Goal: Task Accomplishment & Management: Manage account settings

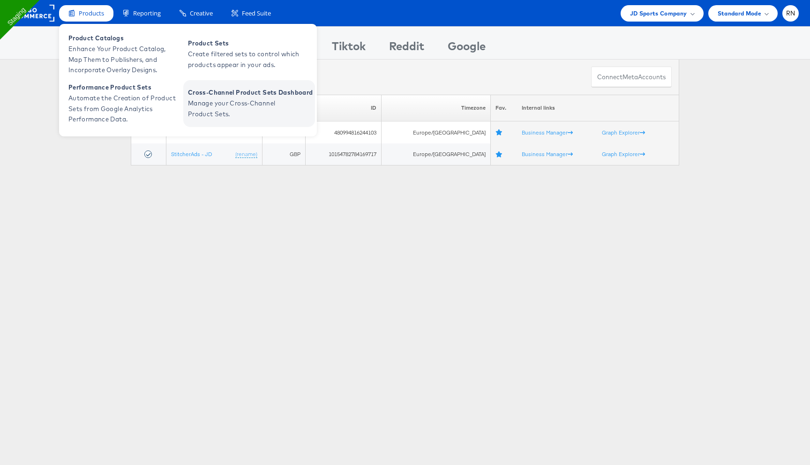
click at [222, 101] on span "Manage your Cross-Channel Product Sets." at bounding box center [244, 109] width 112 height 22
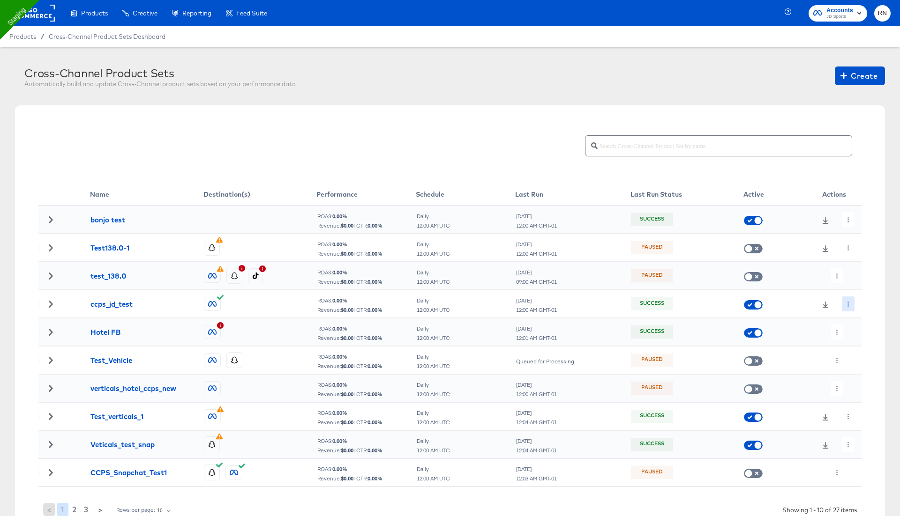
click at [847, 306] on button "button" at bounding box center [847, 304] width 13 height 15
click at [851, 326] on li "Edit" at bounding box center [865, 322] width 50 height 15
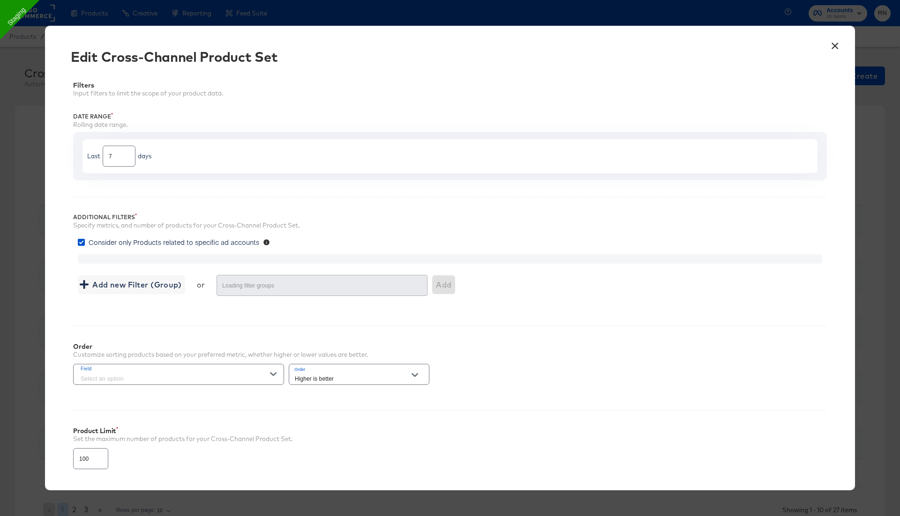
type input "3000"
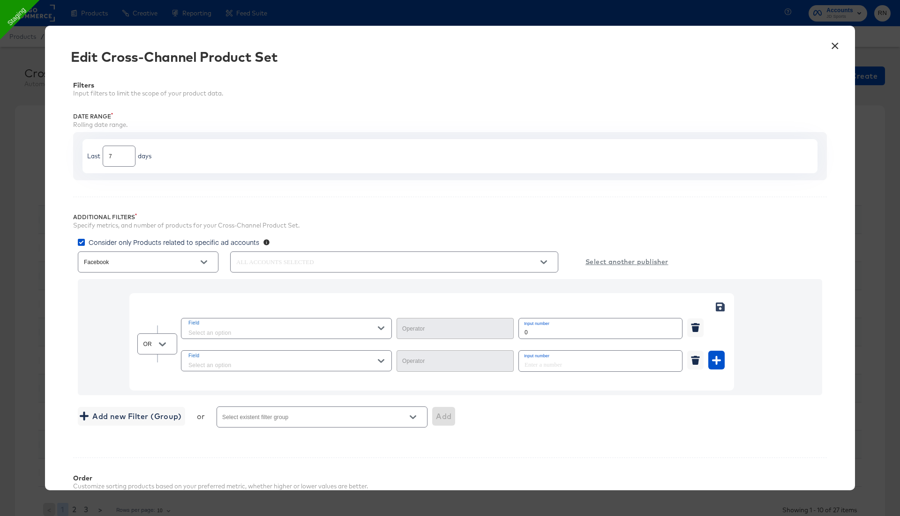
type input "Greater Than or Equal"
type input "Equal"
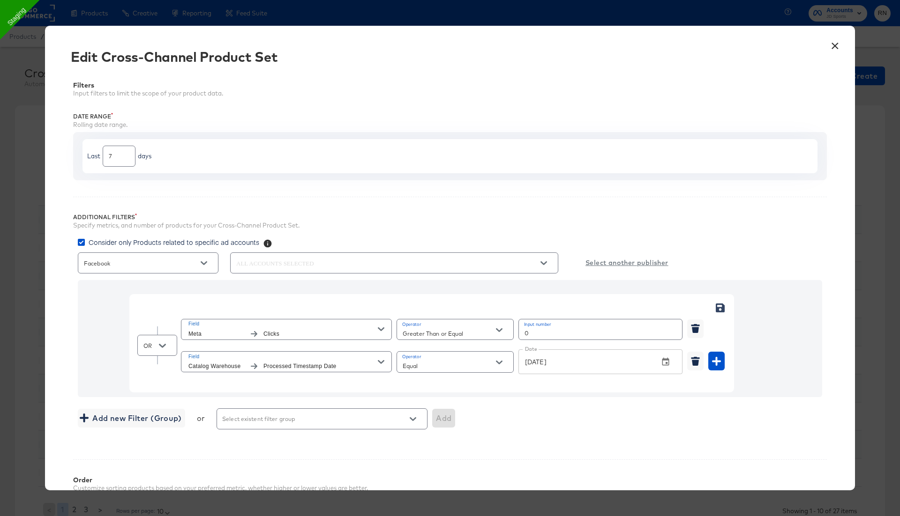
click at [444, 328] on input "Greater Than or Equal" at bounding box center [448, 333] width 94 height 11
click at [413, 286] on div "OR Field Meta Clicks Operator Greater Than or Equal Input number 0 Field Catalo…" at bounding box center [431, 339] width 604 height 108
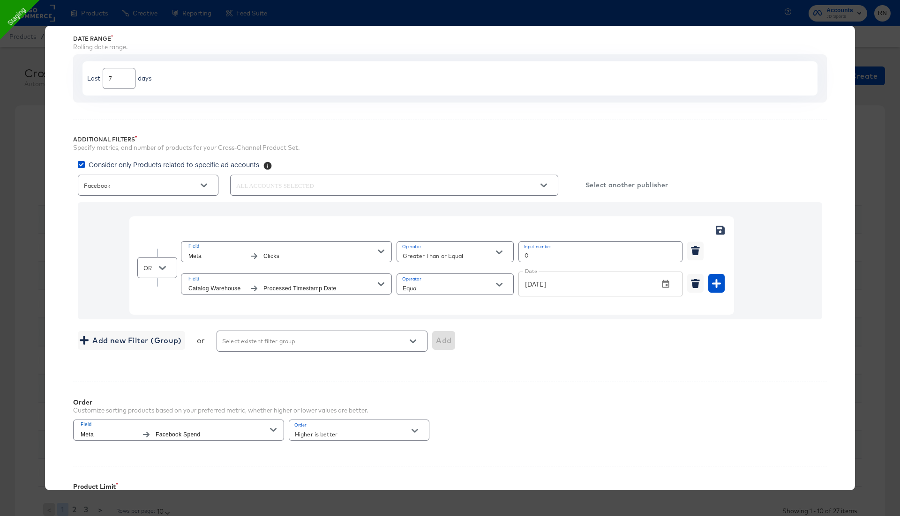
scroll to position [87, 0]
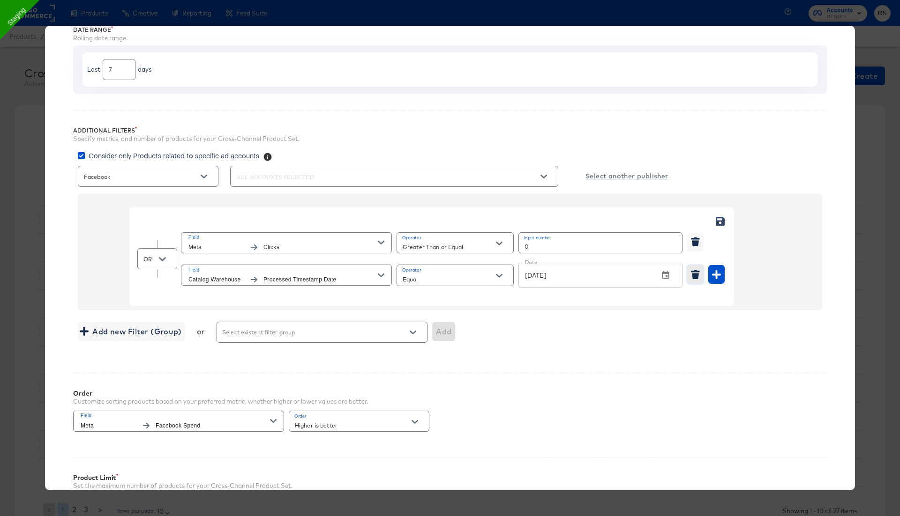
click at [694, 274] on icon "button" at bounding box center [695, 276] width 7 height 6
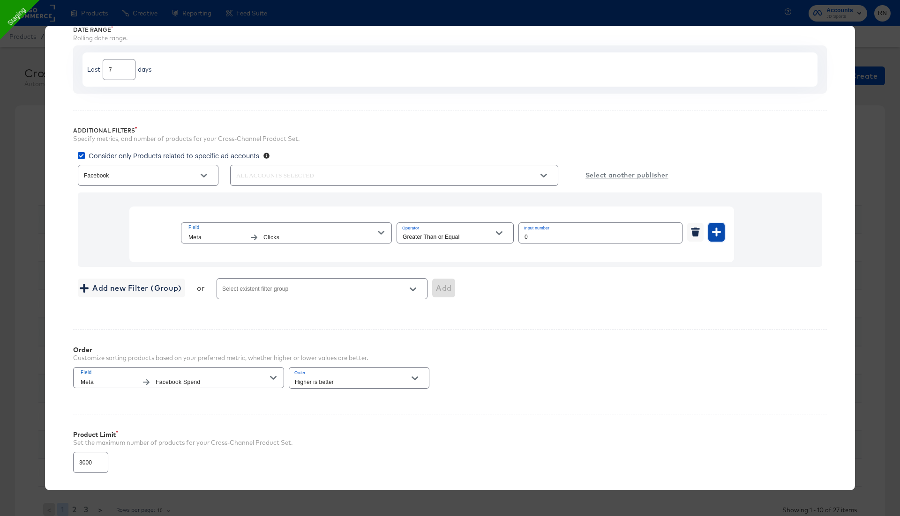
click at [718, 230] on icon "button" at bounding box center [716, 232] width 9 height 9
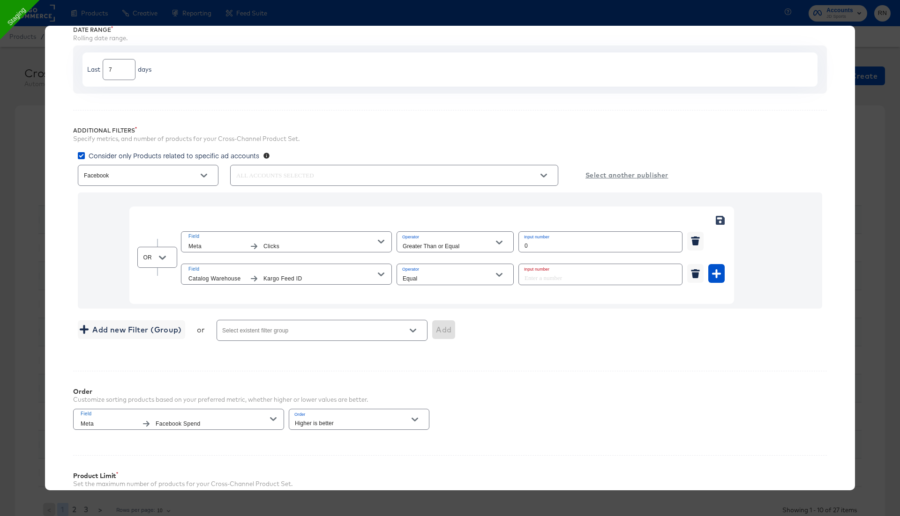
click at [300, 267] on span "Field" at bounding box center [282, 269] width 189 height 8
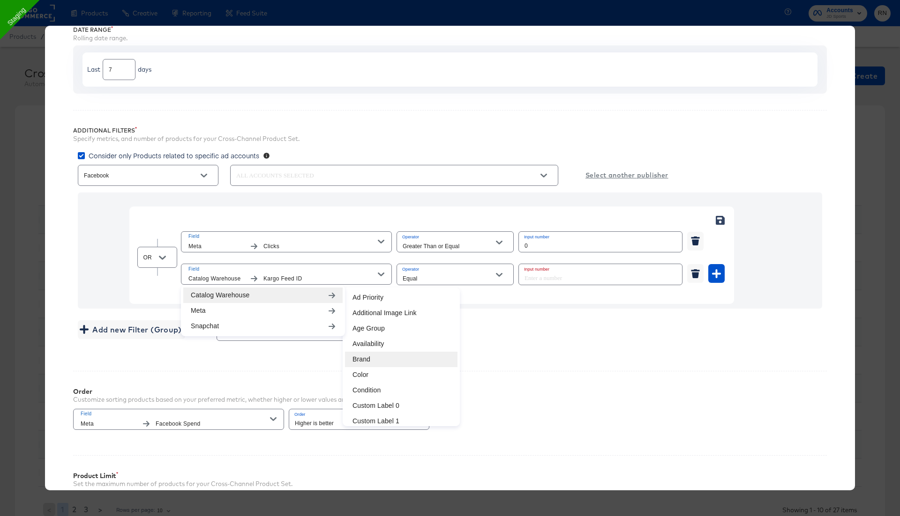
click at [370, 358] on li "Brand" at bounding box center [401, 359] width 112 height 15
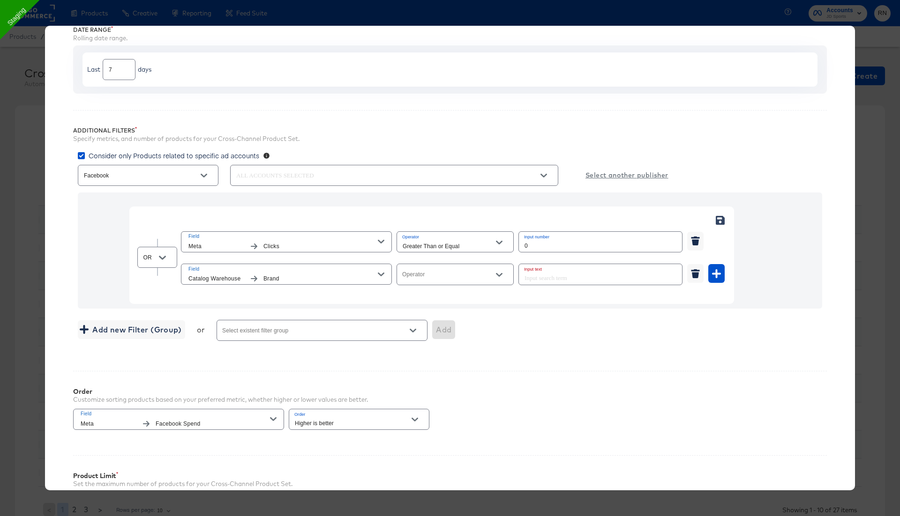
click at [455, 277] on input "Operator" at bounding box center [448, 278] width 94 height 11
click at [413, 396] on li "In" at bounding box center [454, 399] width 117 height 15
type input "In"
click at [547, 273] on input "Input multiple values by pressing enter" at bounding box center [586, 278] width 129 height 11
type input "adidas"
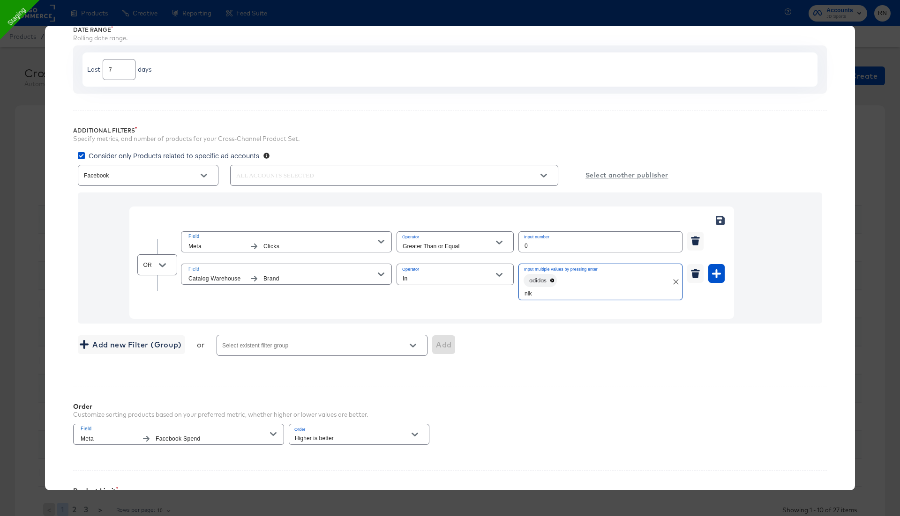
type input "nike"
type input "jordan"
type input "puma"
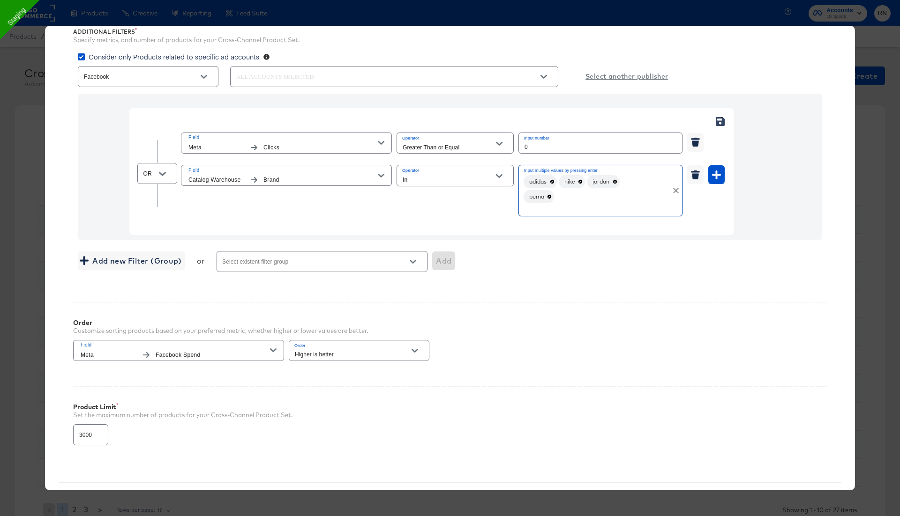
scroll to position [223, 0]
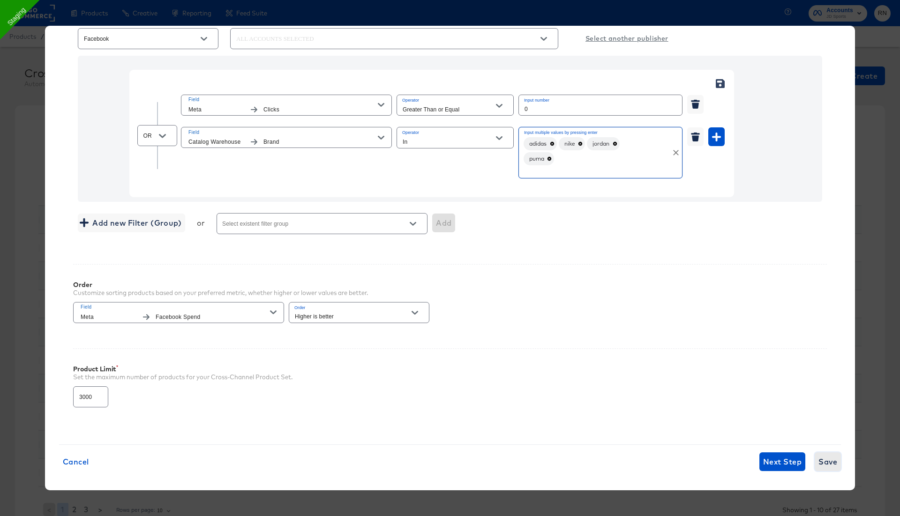
click at [828, 459] on span "Save" at bounding box center [827, 461] width 19 height 13
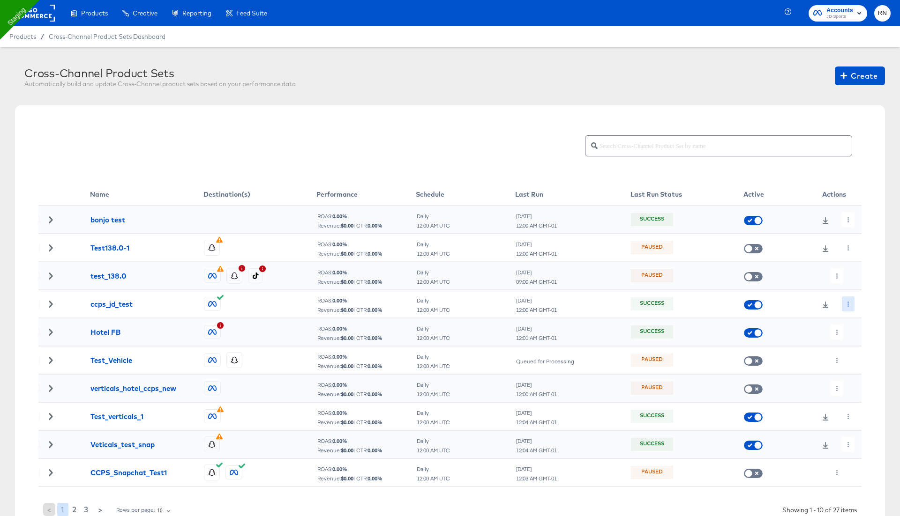
click at [849, 299] on button "button" at bounding box center [847, 304] width 13 height 15
click at [859, 354] on li "Run Now" at bounding box center [865, 353] width 50 height 15
click at [822, 305] on icon at bounding box center [825, 305] width 7 height 7
click at [847, 302] on icon "button" at bounding box center [847, 304] width 5 height 5
click at [857, 320] on li "Edit" at bounding box center [865, 322] width 50 height 15
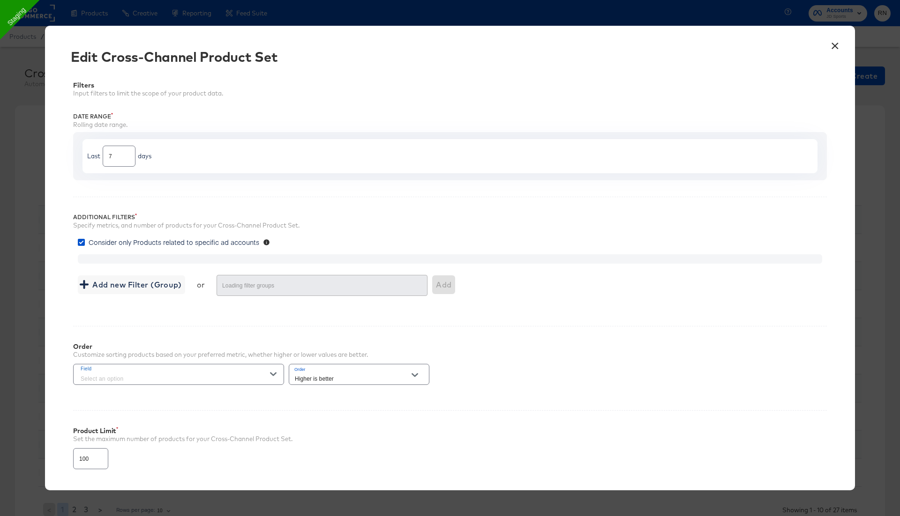
type input "3000"
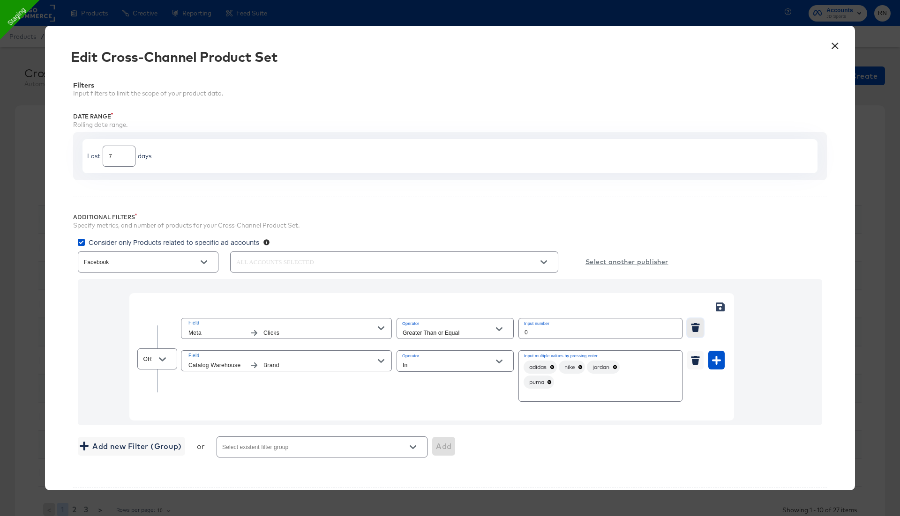
click at [694, 327] on icon "button" at bounding box center [695, 330] width 7 height 6
type input "In"
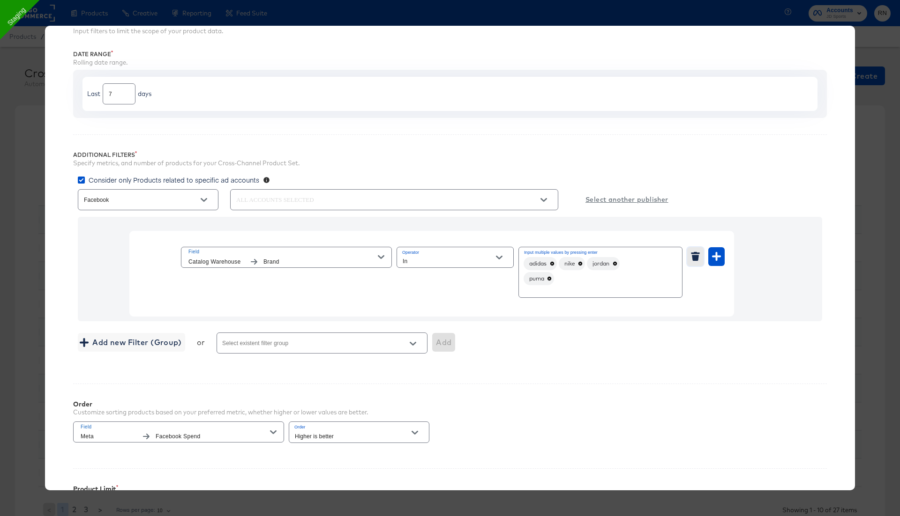
scroll to position [183, 0]
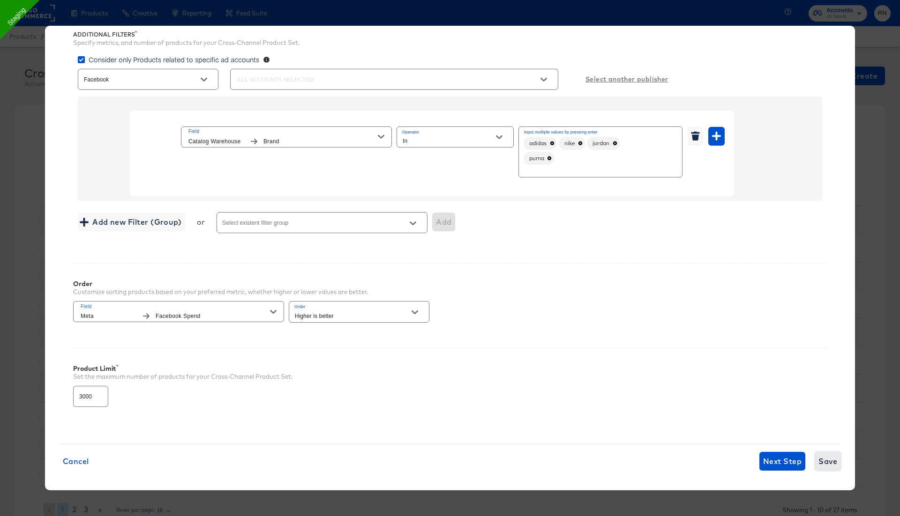
click at [829, 457] on span "Save" at bounding box center [827, 461] width 19 height 13
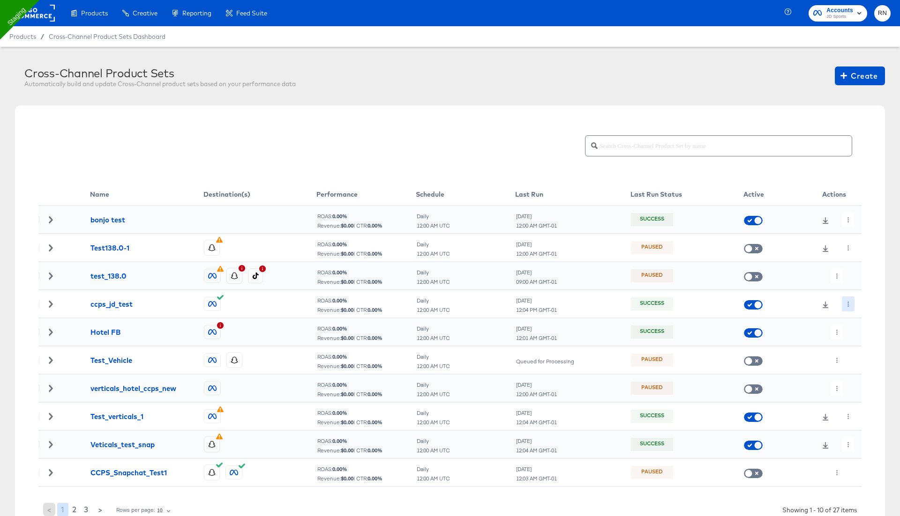
click at [848, 302] on icon "button" at bounding box center [847, 304] width 1 height 5
click at [859, 356] on li "Run Now" at bounding box center [865, 353] width 50 height 15
click at [848, 303] on div "Cross-Channel Product Set set job is now running." at bounding box center [765, 241] width 252 height 466
click at [826, 311] on td at bounding box center [833, 304] width 55 height 28
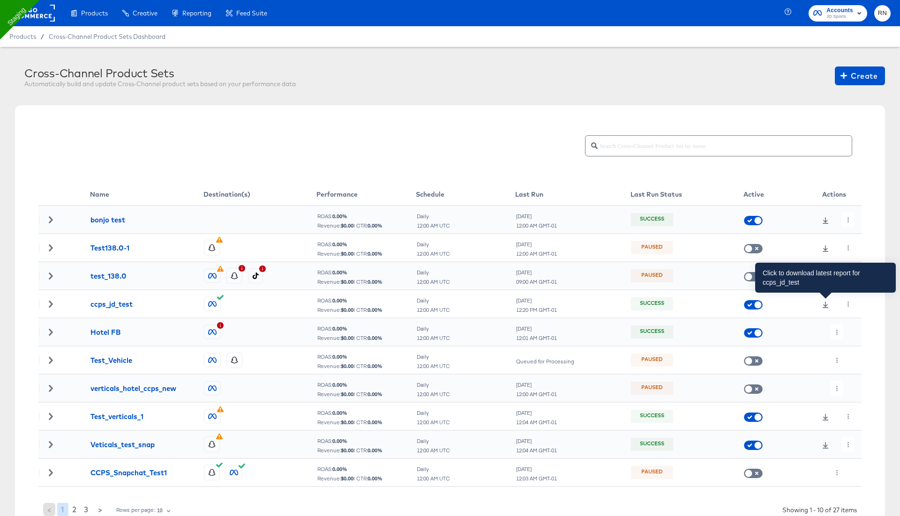
click at [822, 306] on icon at bounding box center [825, 305] width 7 height 7
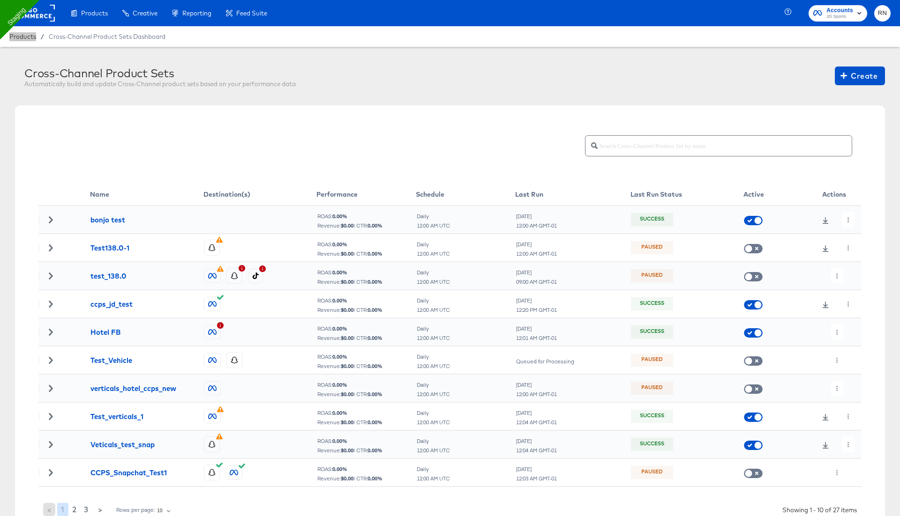
click at [649, 15] on div "Products Products Product Catalogs Enhance Your Product Catalog, Map Them to Pu…" at bounding box center [450, 13] width 900 height 26
click at [848, 300] on button "button" at bounding box center [847, 304] width 13 height 15
drag, startPoint x: 853, startPoint y: 324, endPoint x: 841, endPoint y: 322, distance: 12.4
click at [853, 324] on icon at bounding box center [850, 322] width 7 height 7
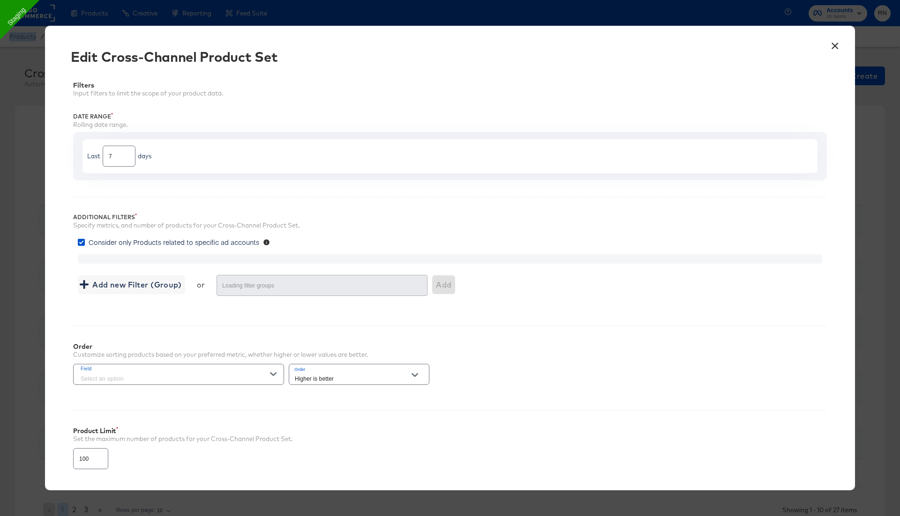
type input "3000"
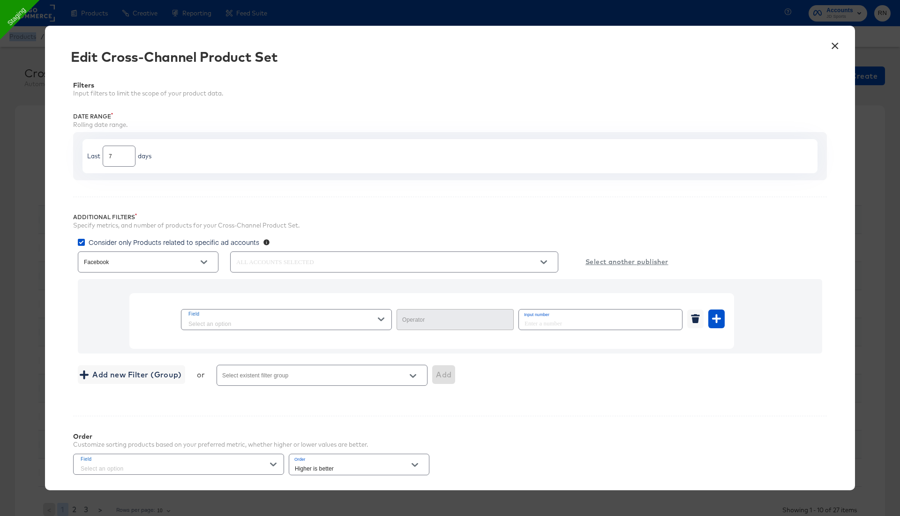
type input "In"
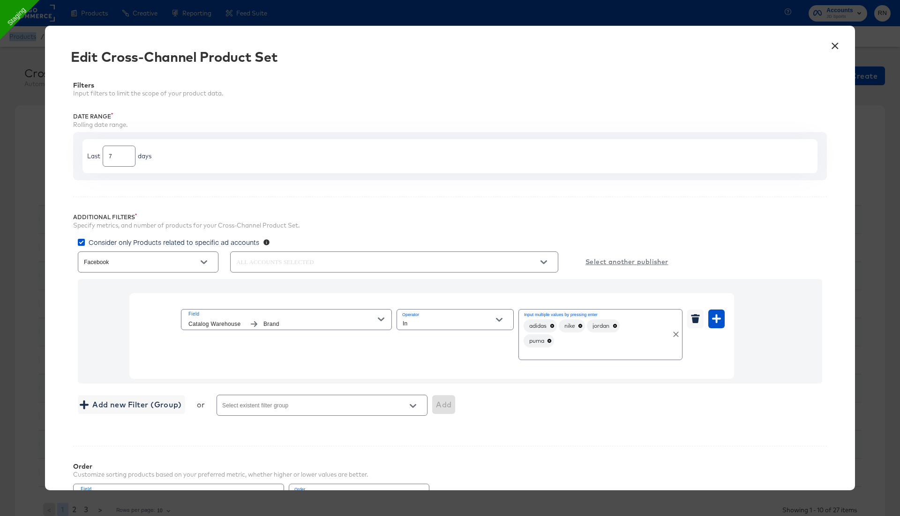
click at [553, 324] on icon at bounding box center [552, 326] width 4 height 4
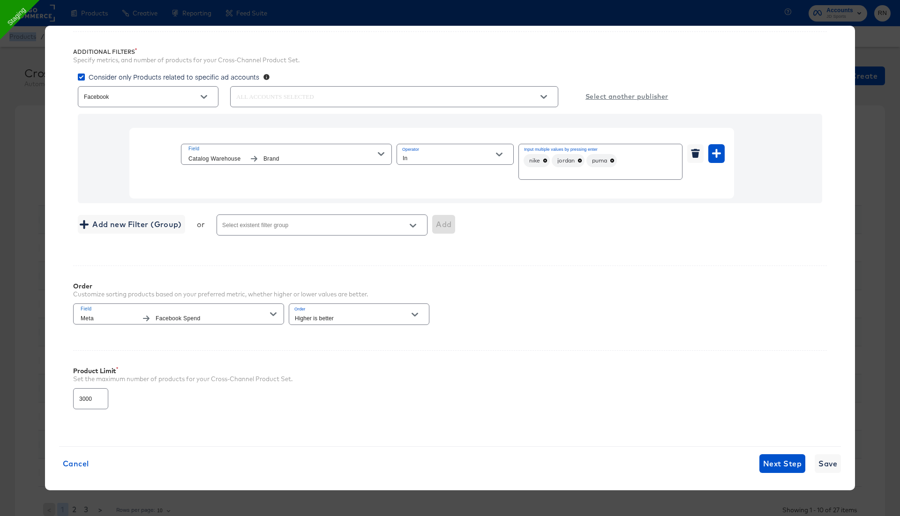
scroll to position [167, 0]
click at [823, 462] on span "Save" at bounding box center [827, 461] width 19 height 13
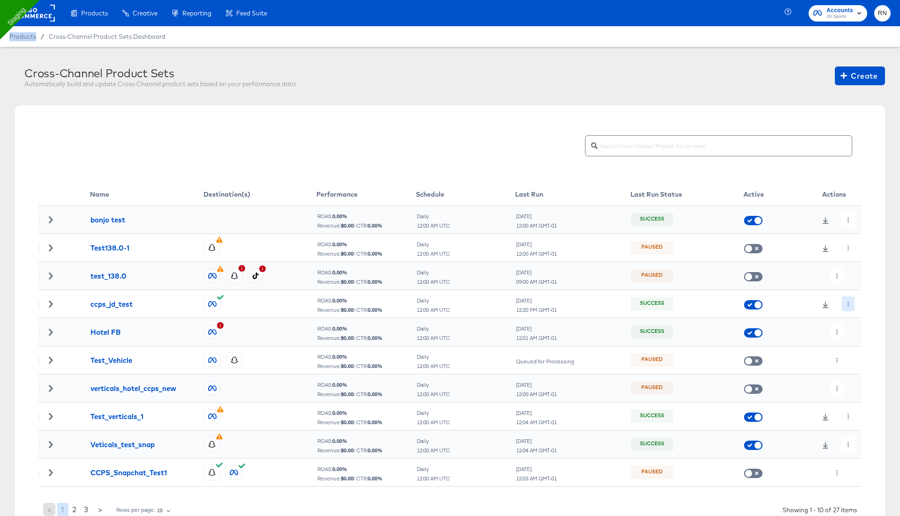
click at [847, 303] on icon "button" at bounding box center [847, 304] width 1 height 5
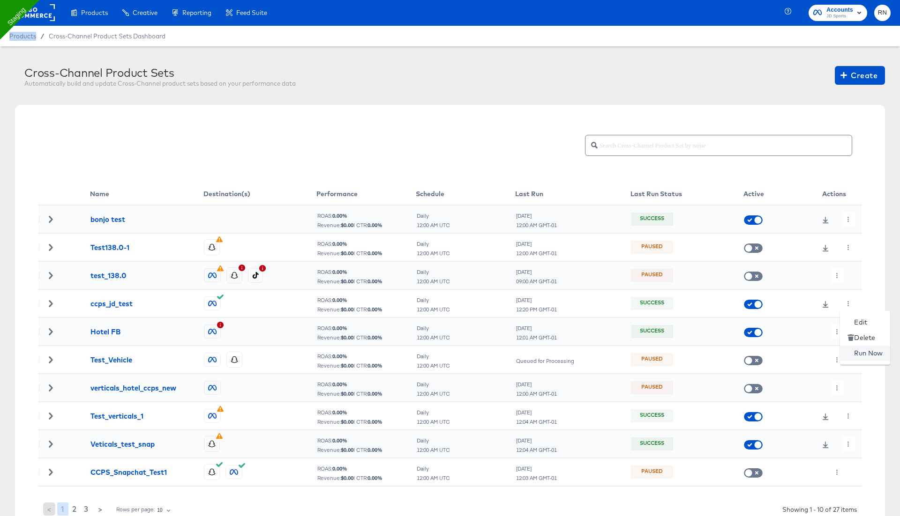
scroll to position [5, 0]
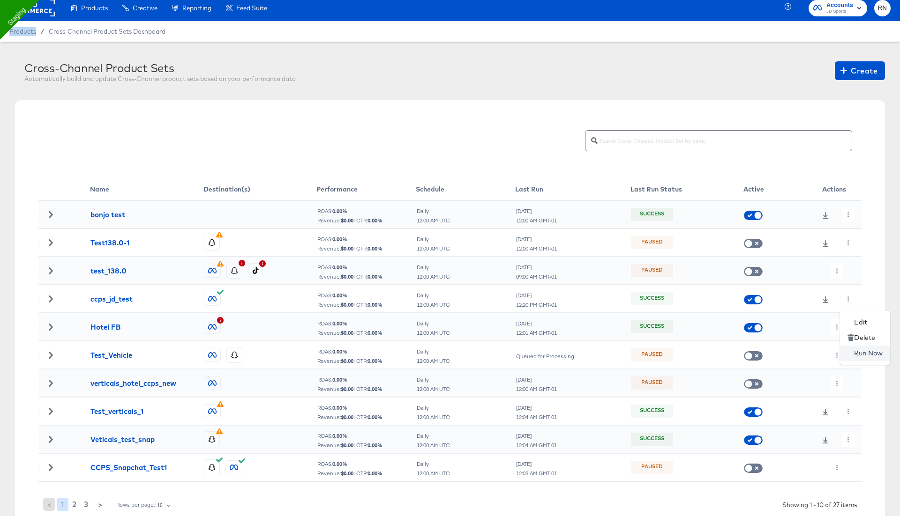
click at [865, 351] on li "Run Now" at bounding box center [865, 353] width 50 height 15
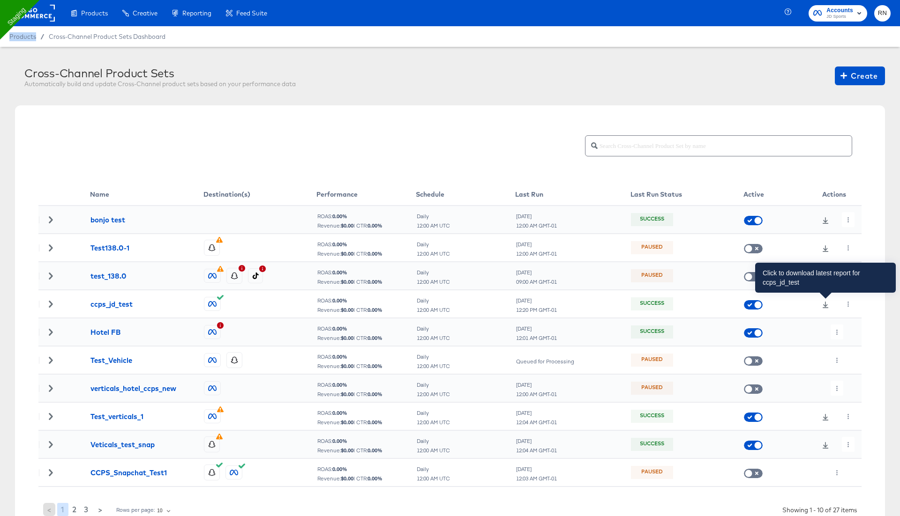
click at [821, 304] on link at bounding box center [825, 305] width 14 height 7
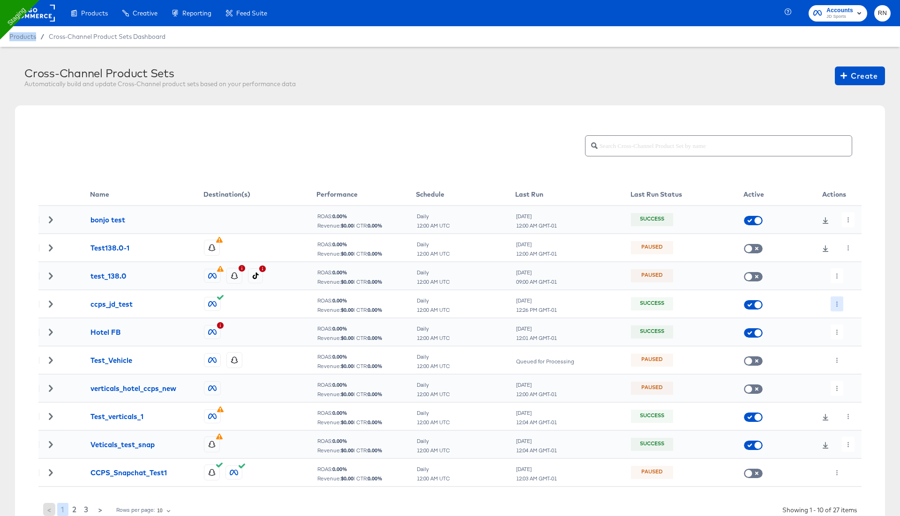
click at [838, 302] on icon "button" at bounding box center [836, 304] width 5 height 5
click at [852, 350] on li "Run Now" at bounding box center [855, 353] width 50 height 15
click at [839, 304] on icon "button" at bounding box center [836, 304] width 5 height 5
click at [844, 320] on li "Edit" at bounding box center [855, 322] width 50 height 15
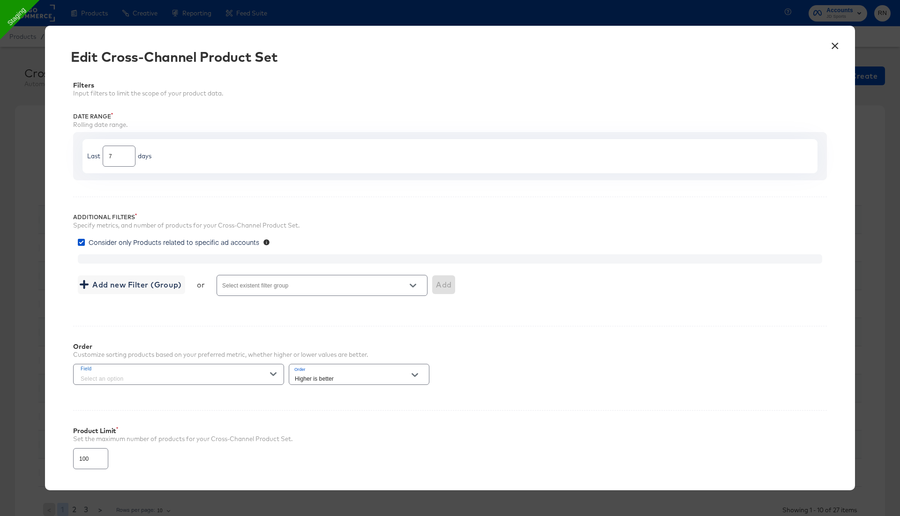
type input "3000"
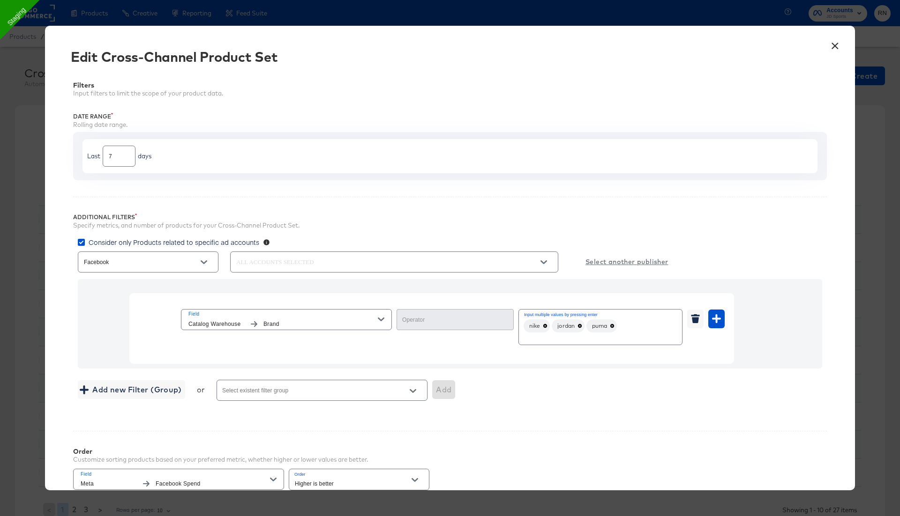
type input "In"
click at [829, 46] on button "×" at bounding box center [834, 43] width 17 height 17
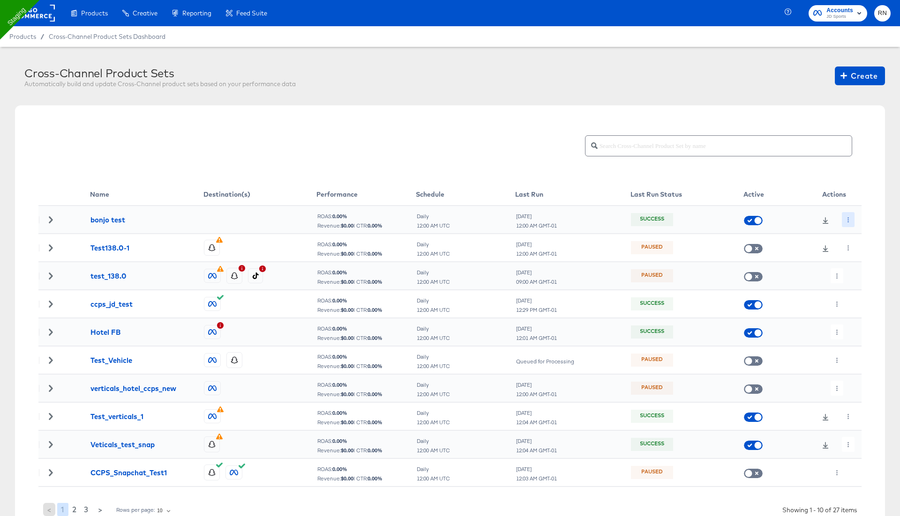
click at [848, 221] on icon "button" at bounding box center [847, 219] width 1 height 5
click at [852, 241] on icon at bounding box center [850, 238] width 7 height 7
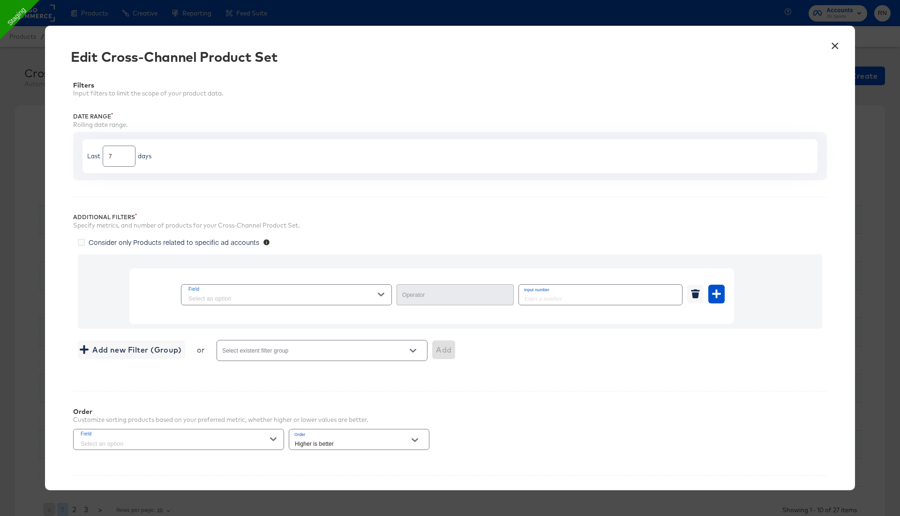
type input "In"
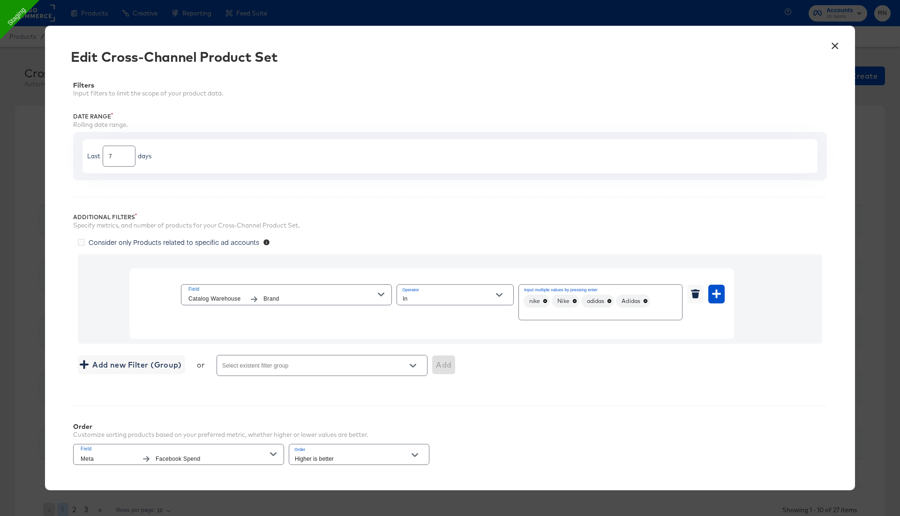
click at [834, 46] on button "×" at bounding box center [834, 43] width 17 height 17
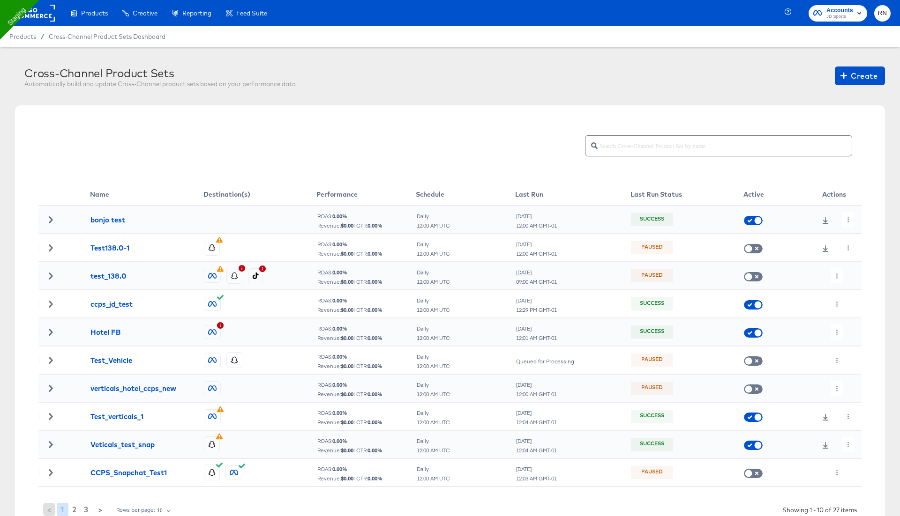
click at [826, 213] on div at bounding box center [834, 219] width 54 height 15
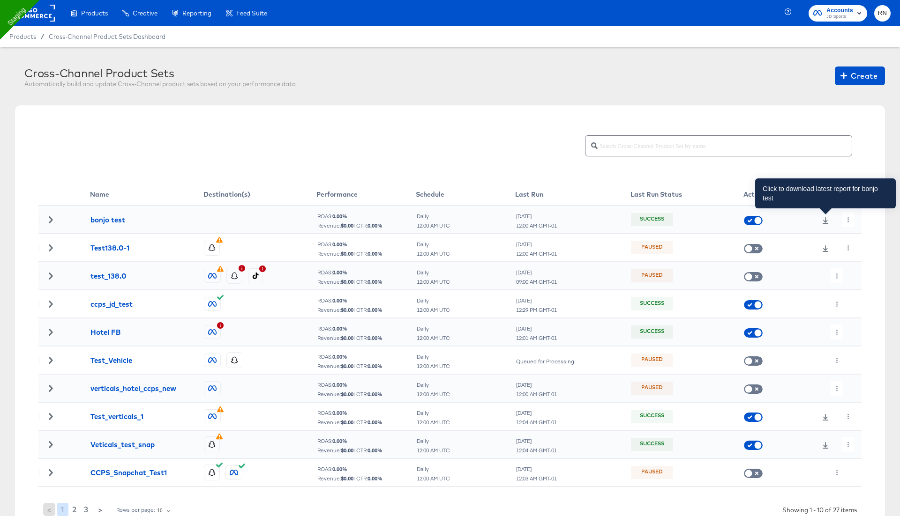
click at [826, 218] on icon at bounding box center [825, 220] width 7 height 7
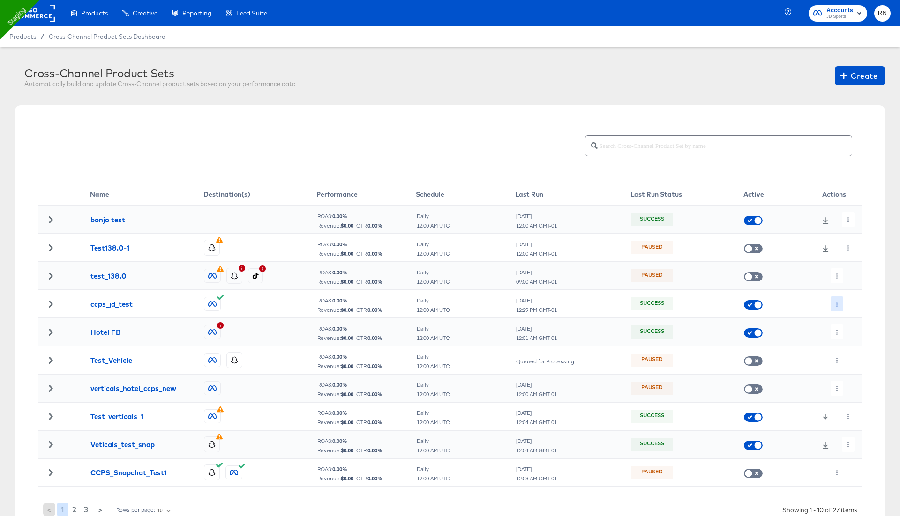
click at [835, 301] on button "button" at bounding box center [836, 304] width 13 height 15
click at [856, 327] on li "Edit" at bounding box center [855, 322] width 50 height 15
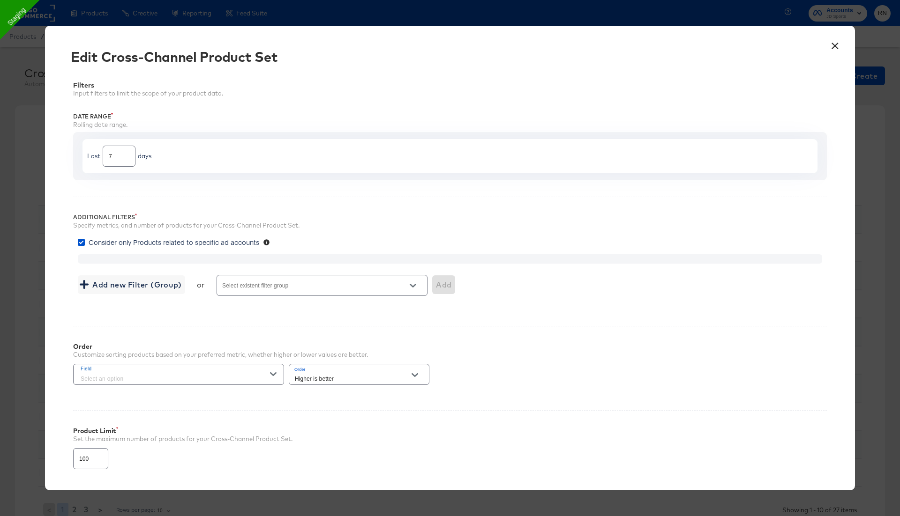
type input "3000"
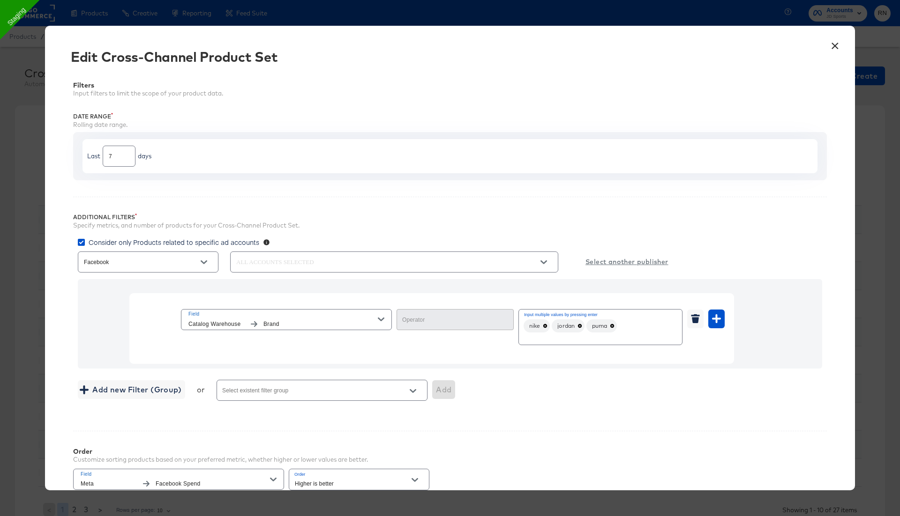
type input "In"
click at [544, 325] on icon at bounding box center [545, 326] width 4 height 4
click at [598, 330] on div "jordan puma" at bounding box center [600, 327] width 164 height 36
type input "Nike"
click at [652, 329] on div "jordan puma Nike" at bounding box center [600, 327] width 164 height 36
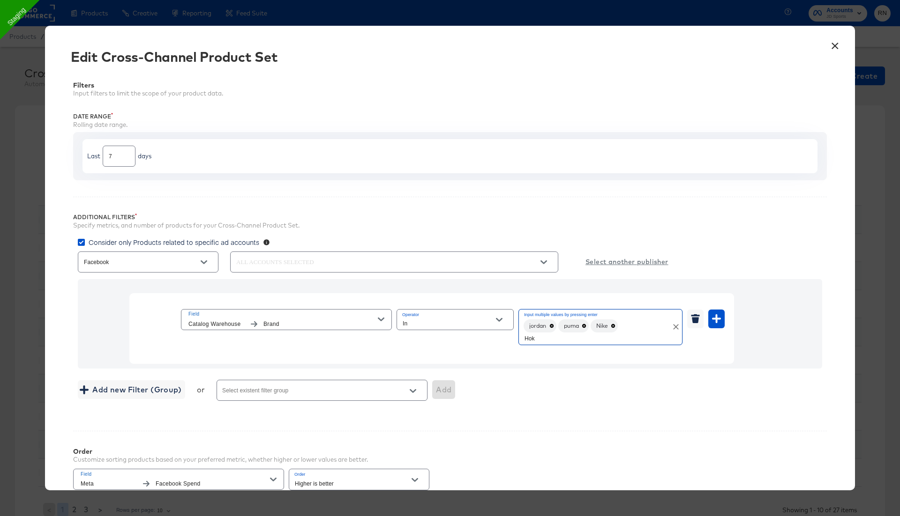
type input "Hoka"
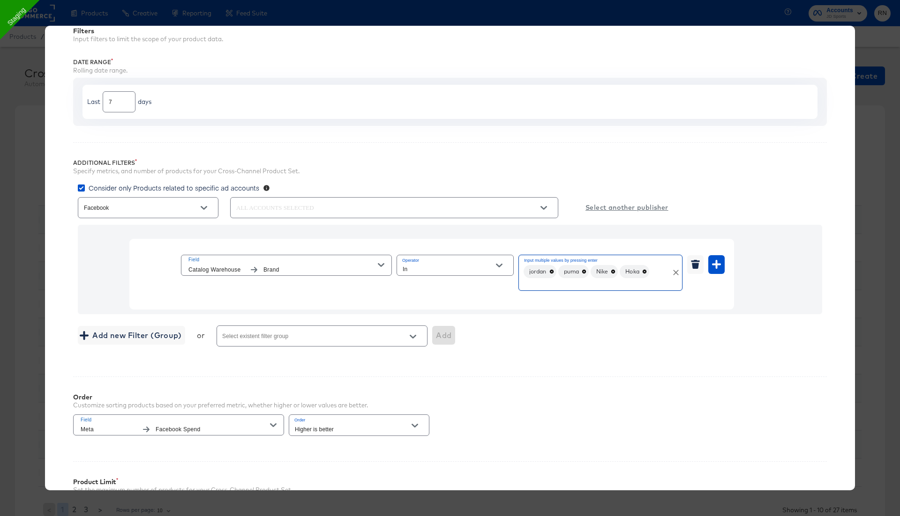
scroll to position [183, 0]
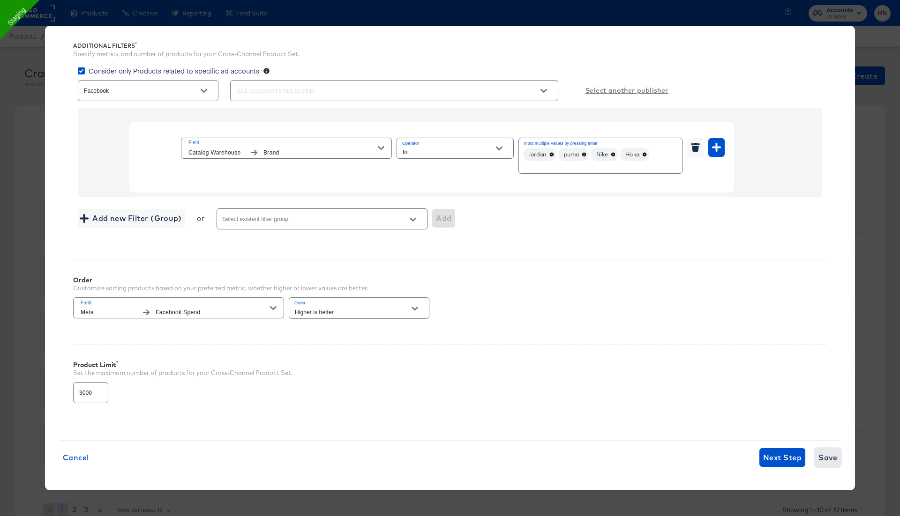
click at [819, 461] on span "Save" at bounding box center [827, 457] width 19 height 13
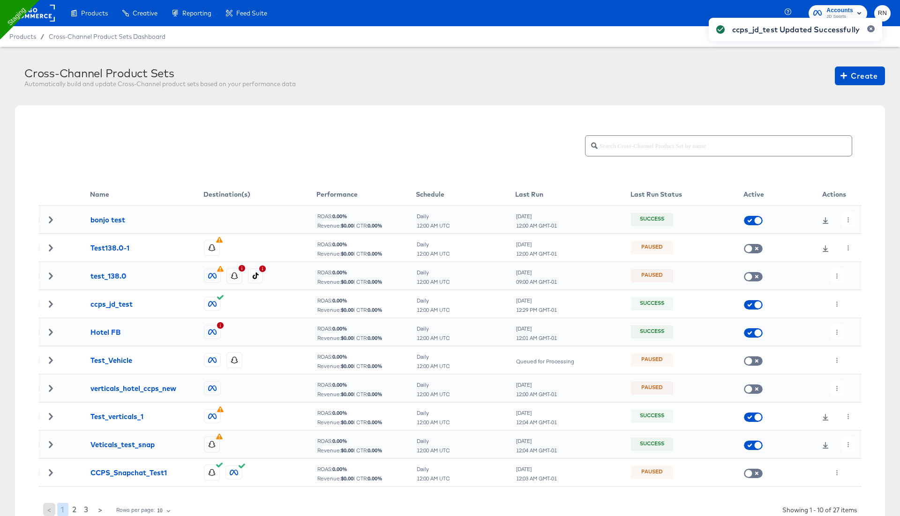
click at [837, 305] on div "ccps_jd_test Updated Successfully" at bounding box center [795, 241] width 192 height 466
click at [836, 305] on icon "button" at bounding box center [836, 304] width 1 height 5
click at [847, 352] on li "Run Now" at bounding box center [855, 353] width 50 height 15
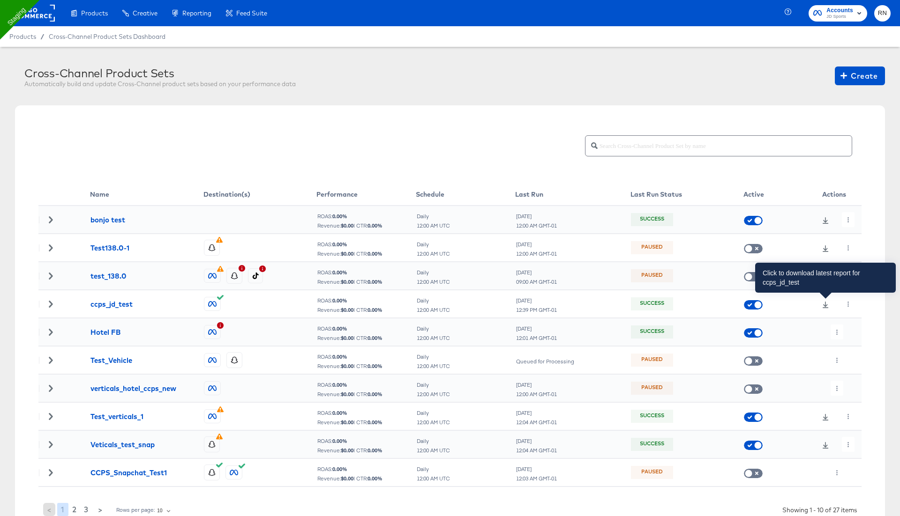
click at [826, 305] on icon at bounding box center [825, 305] width 6 height 7
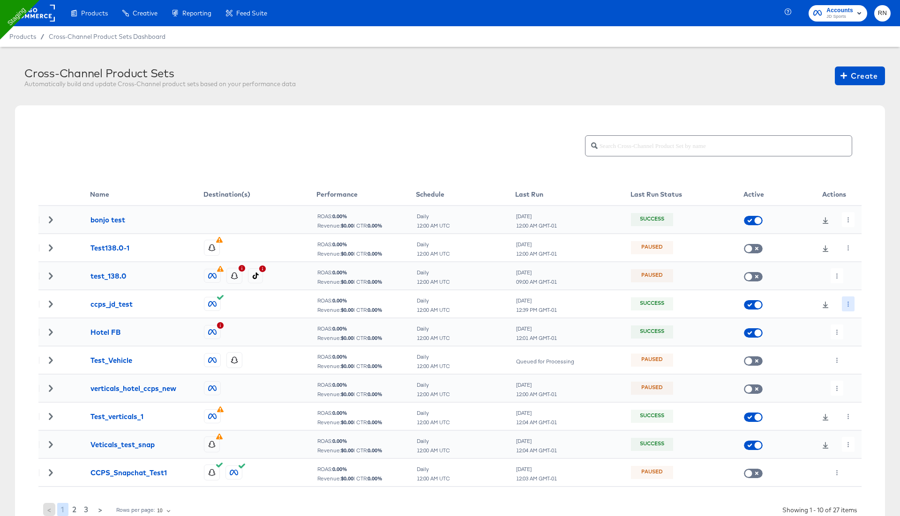
click at [848, 302] on icon "button" at bounding box center [847, 304] width 5 height 5
click at [853, 322] on icon at bounding box center [850, 322] width 7 height 7
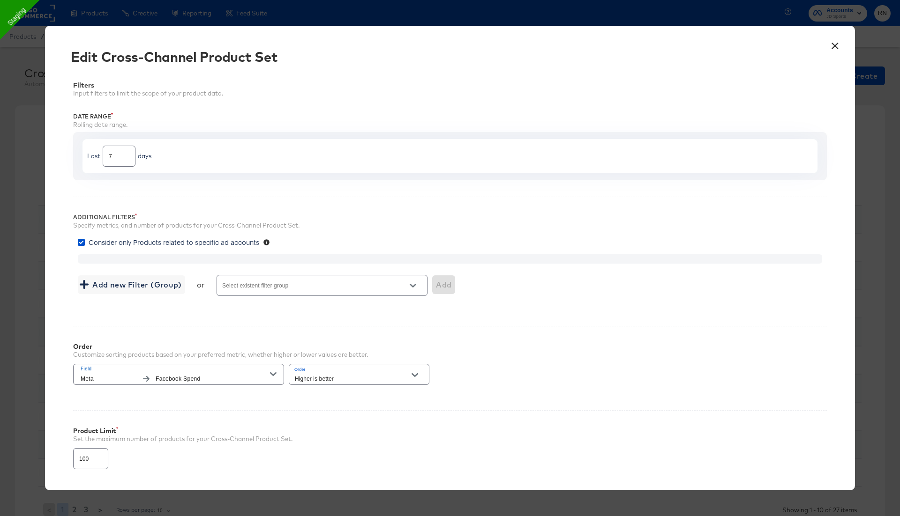
type input "3000"
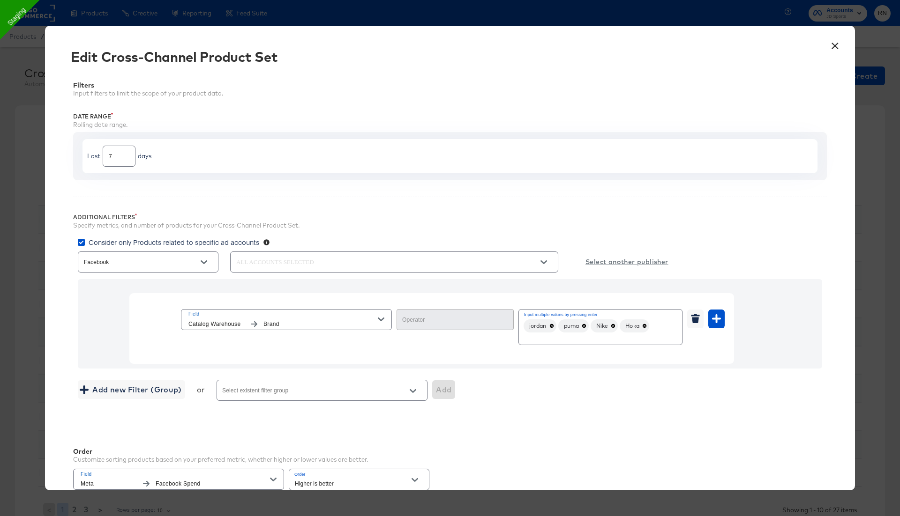
type input "In"
click at [584, 324] on icon at bounding box center [584, 326] width 4 height 4
click at [551, 325] on icon at bounding box center [551, 326] width 5 height 5
click at [547, 324] on icon at bounding box center [545, 326] width 5 height 5
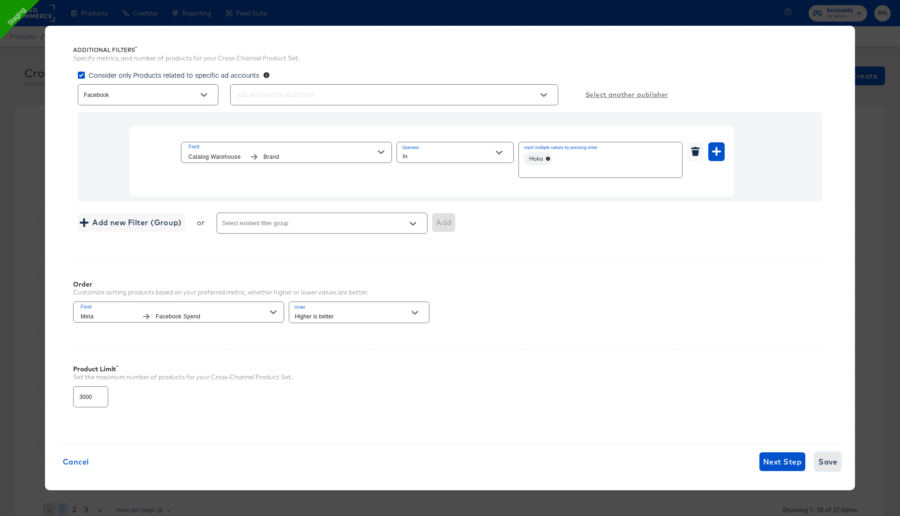
click at [824, 459] on span "Save" at bounding box center [827, 461] width 19 height 13
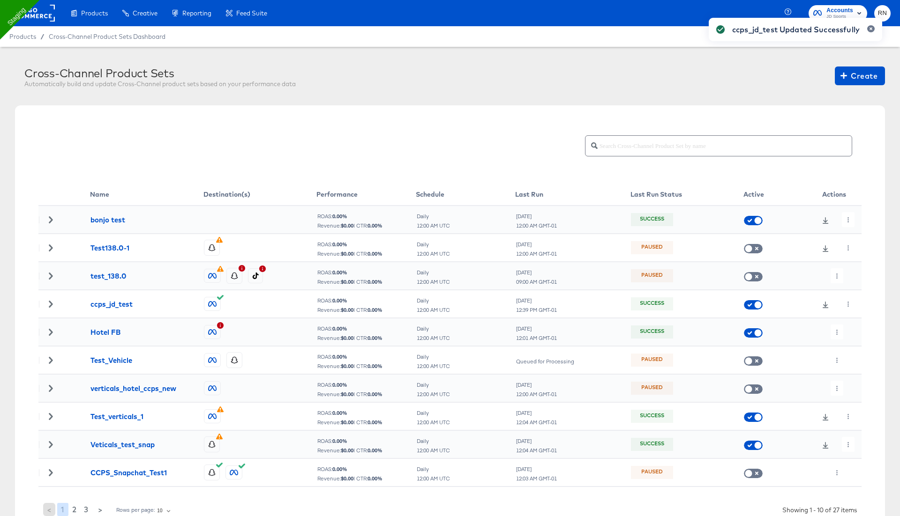
click at [845, 307] on div "ccps_jd_test Updated Successfully" at bounding box center [795, 241] width 192 height 466
click at [847, 302] on icon "button" at bounding box center [847, 304] width 5 height 5
click at [859, 355] on li "Run Now" at bounding box center [865, 353] width 50 height 15
click at [846, 305] on div at bounding box center [834, 304] width 54 height 15
click at [845, 305] on div at bounding box center [834, 304] width 54 height 15
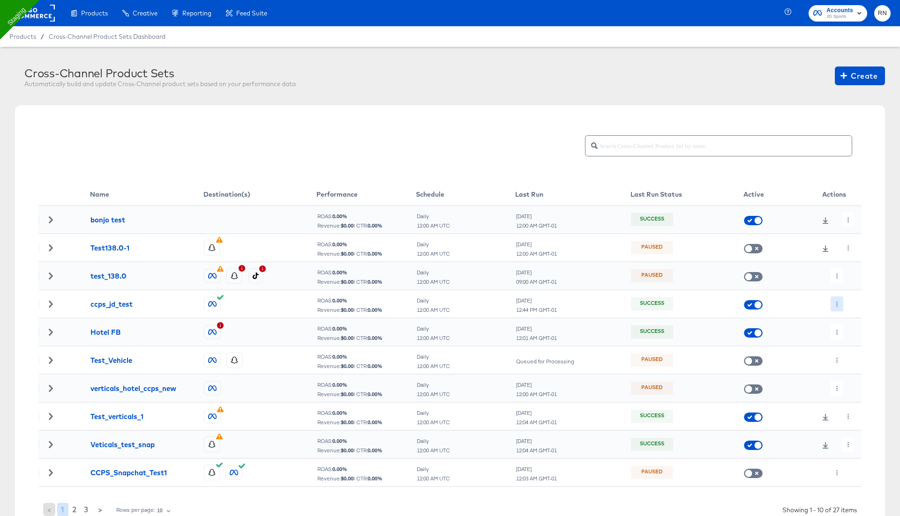
click at [834, 302] on icon "button" at bounding box center [836, 304] width 5 height 5
click at [845, 350] on li "Run Now" at bounding box center [855, 353] width 50 height 15
click at [834, 330] on icon "button" at bounding box center [836, 332] width 5 height 5
click at [857, 345] on li "Edit" at bounding box center [855, 350] width 50 height 15
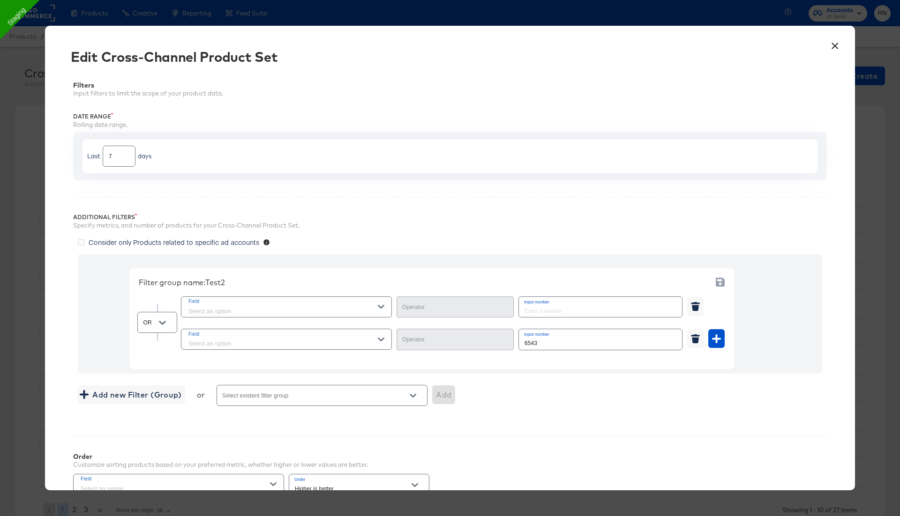
type input "Equal"
click at [834, 43] on button "×" at bounding box center [834, 43] width 17 height 17
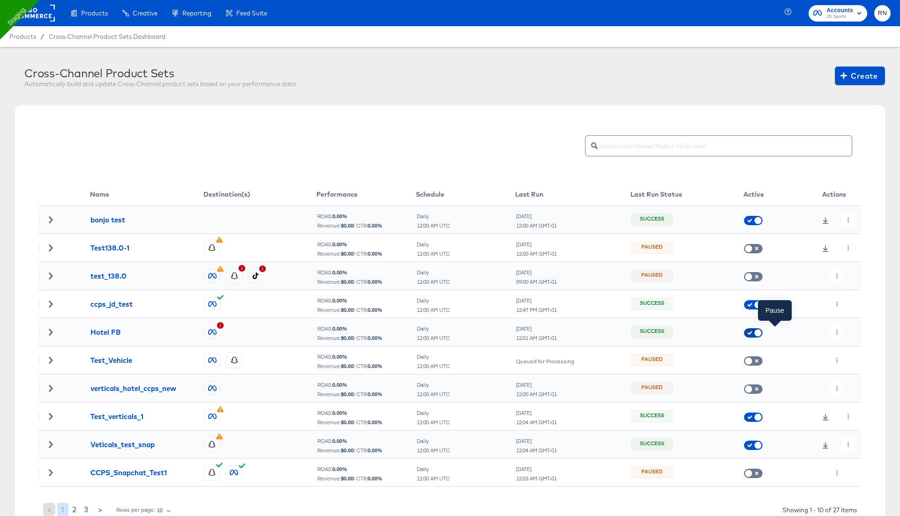
click at [752, 335] on input "checkbox" at bounding box center [758, 335] width 28 height 9
checkbox input "true"
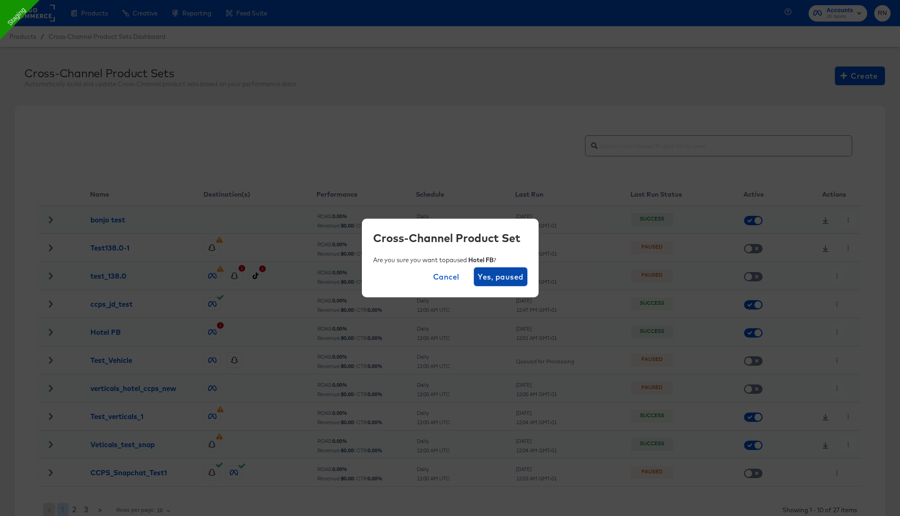
click at [513, 283] on button "Yes, paused" at bounding box center [500, 277] width 53 height 19
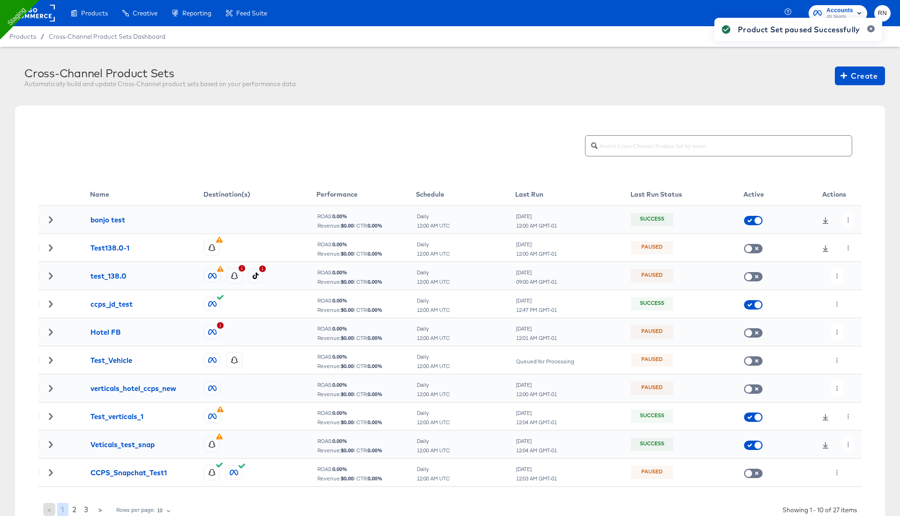
click at [834, 306] on div "Product Set paused Successfully" at bounding box center [798, 241] width 186 height 466
click at [837, 303] on div "Product Set paused Successfully" at bounding box center [798, 241] width 186 height 466
click at [834, 303] on div "Product Set paused Successfully" at bounding box center [798, 241] width 186 height 466
click at [836, 303] on icon "button" at bounding box center [836, 304] width 5 height 5
click at [839, 313] on ul "Edit Delete Run Now" at bounding box center [855, 338] width 50 height 54
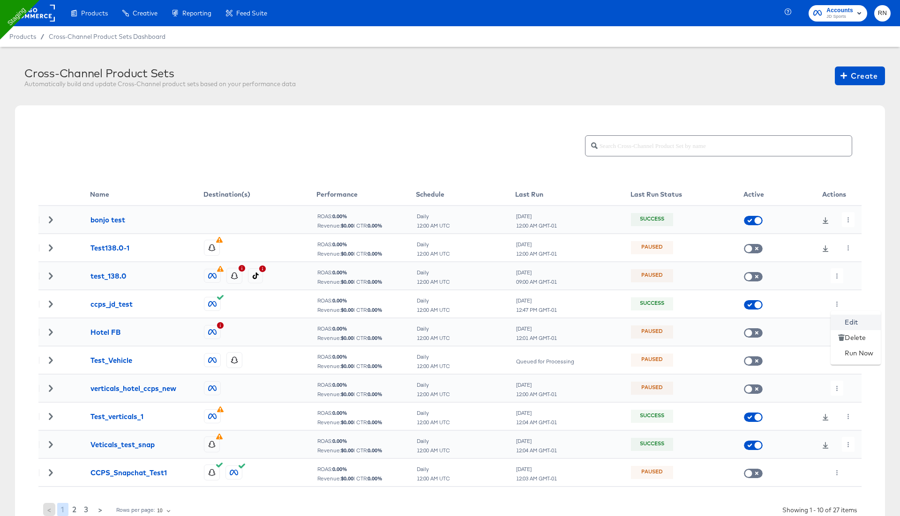
click at [843, 319] on li "Edit" at bounding box center [855, 322] width 50 height 15
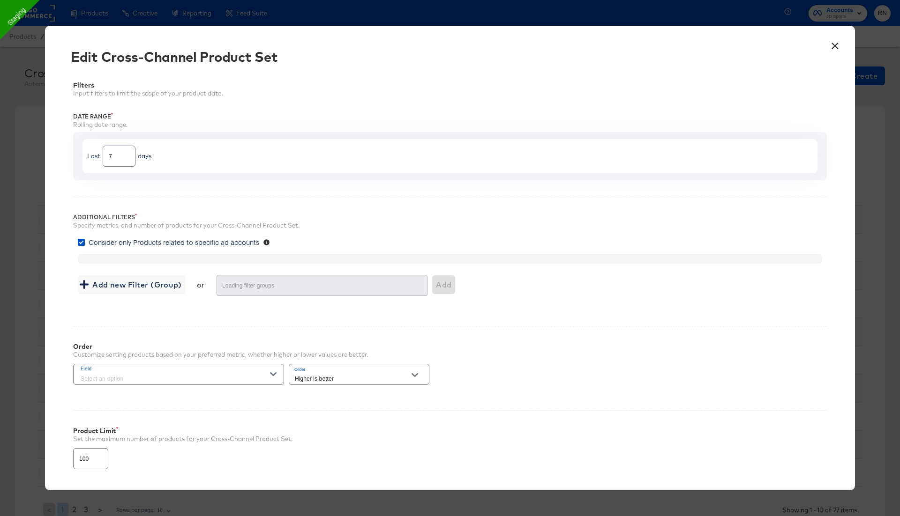
type input "3000"
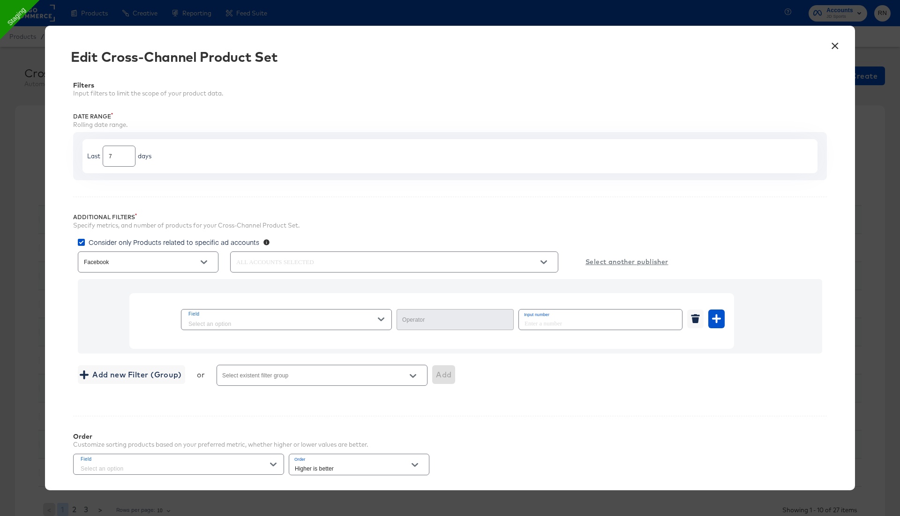
type input "In"
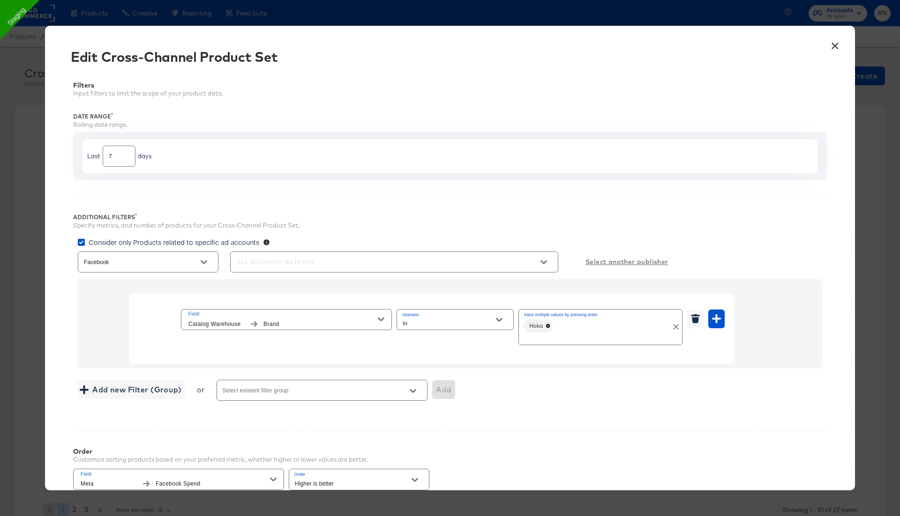
click at [547, 326] on icon at bounding box center [548, 326] width 4 height 4
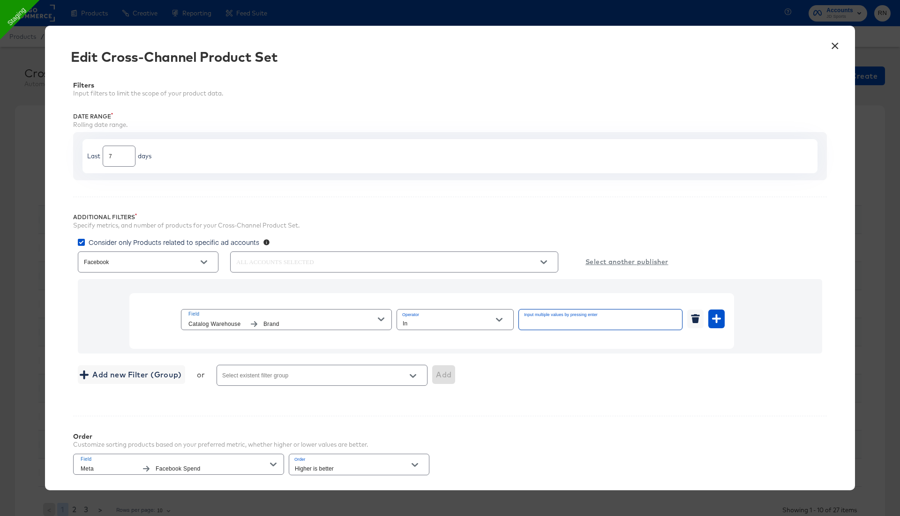
click at [547, 326] on input "Input multiple values by pressing enter" at bounding box center [586, 324] width 129 height 11
type input "adidas"
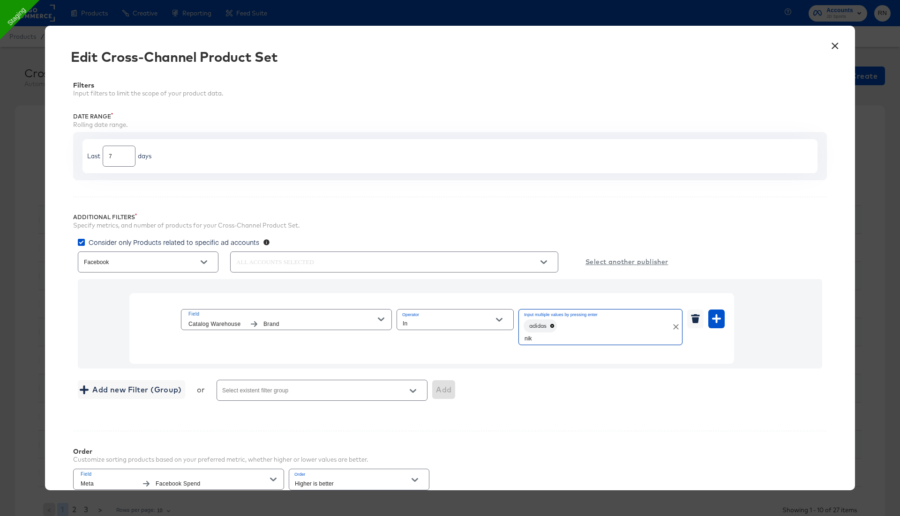
type input "nike"
click at [581, 324] on icon at bounding box center [580, 326] width 4 height 4
type input "Nike"
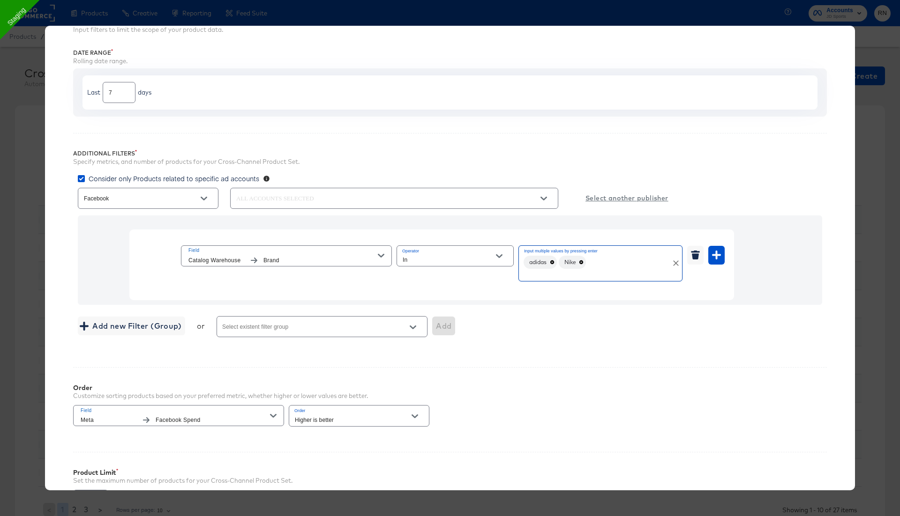
scroll to position [167, 0]
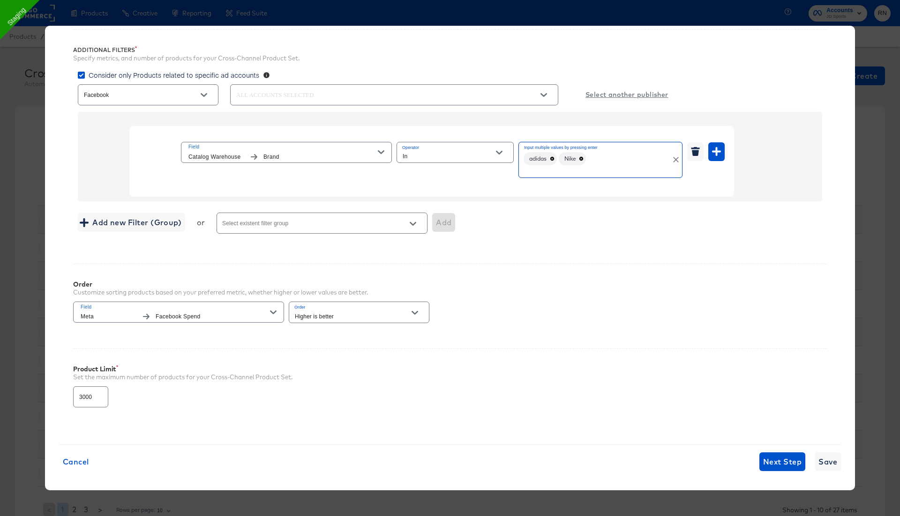
click at [82, 396] on input "3000" at bounding box center [91, 393] width 34 height 20
type input "4000"
drag, startPoint x: 722, startPoint y: 436, endPoint x: 744, endPoint y: 441, distance: 21.8
click at [722, 436] on div "Filters Input filters to limit the scope of your product data. Date Range Rolli…" at bounding box center [449, 172] width 781 height 545
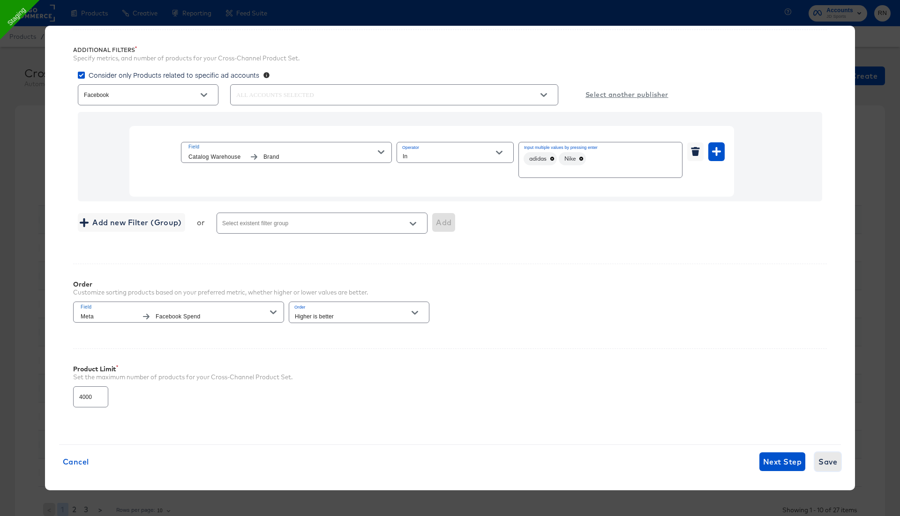
click at [815, 457] on button "Save" at bounding box center [827, 462] width 26 height 19
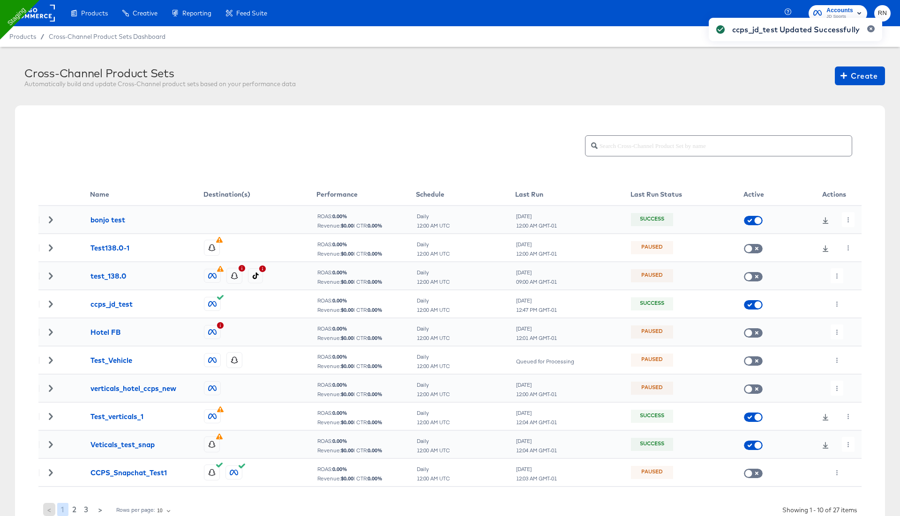
scroll to position [2, 0]
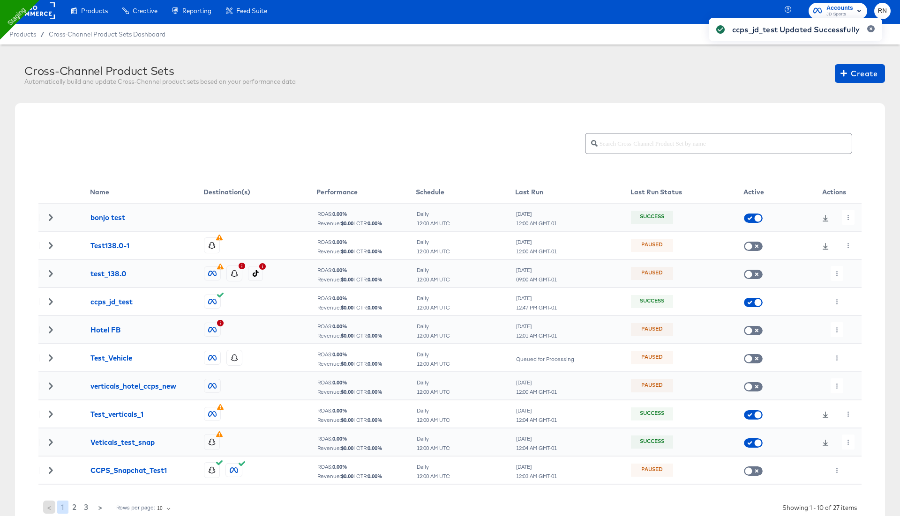
click at [836, 304] on div "ccps_jd_test Updated Successfully" at bounding box center [795, 241] width 192 height 466
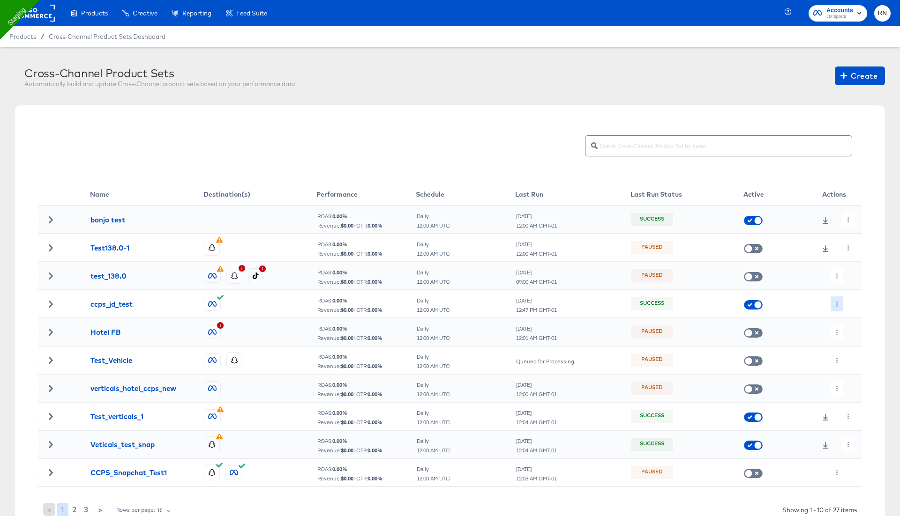
click at [834, 302] on icon "button" at bounding box center [836, 304] width 5 height 5
click at [856, 353] on li "Run Now" at bounding box center [855, 352] width 50 height 15
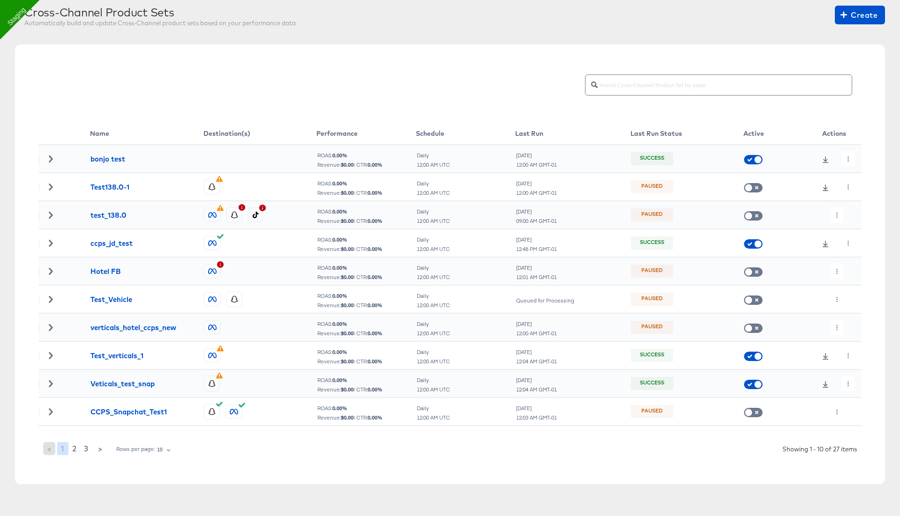
scroll to position [71, 0]
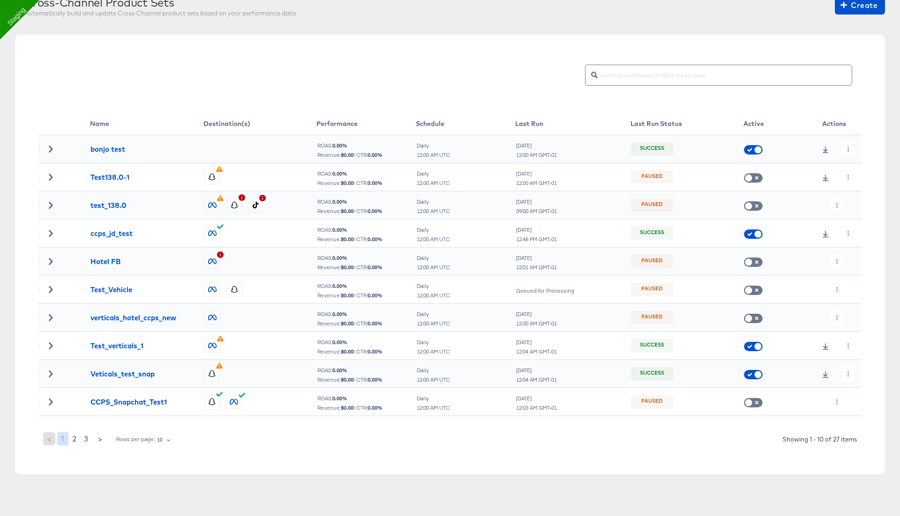
click at [824, 238] on div at bounding box center [834, 233] width 54 height 15
click at [824, 234] on icon at bounding box center [825, 234] width 6 height 7
